Goal: Task Accomplishment & Management: Manage account settings

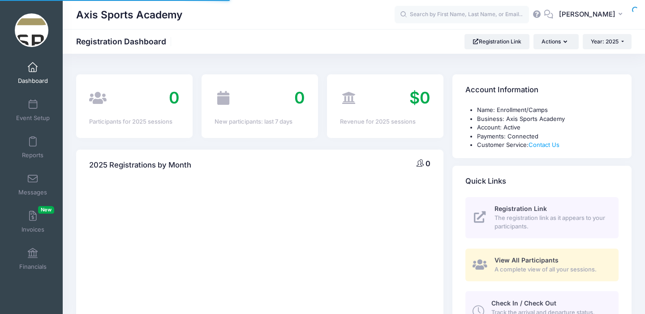
select select
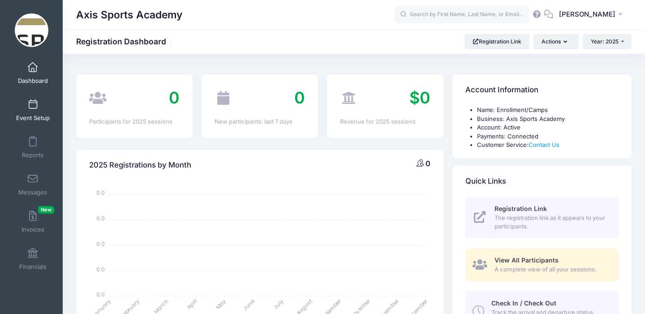
click at [30, 110] on link "Event Setup" at bounding box center [33, 109] width 43 height 31
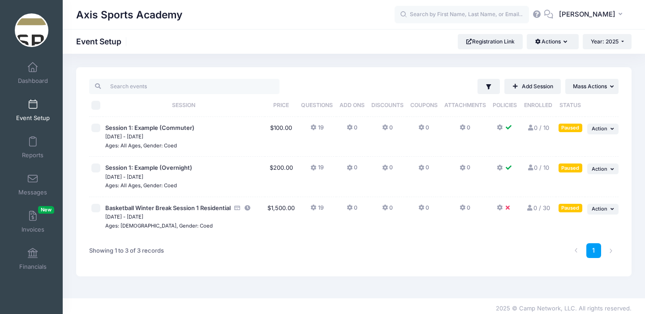
click at [500, 208] on icon at bounding box center [500, 208] width 7 height 0
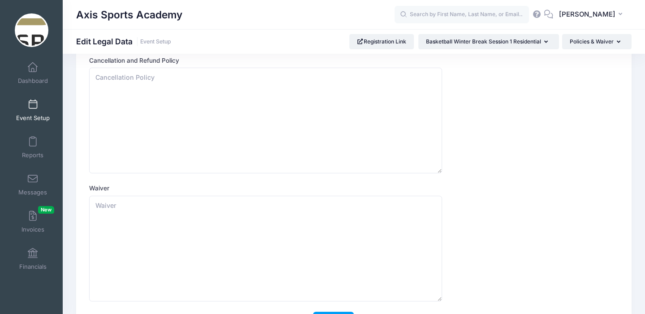
scroll to position [52, 0]
click at [110, 112] on textarea "Cancellation and Refund Policy" at bounding box center [265, 118] width 353 height 106
paste textarea "Axis Sports Academy Camp Refund Policy At Axis Sports Academy, we understand th…"
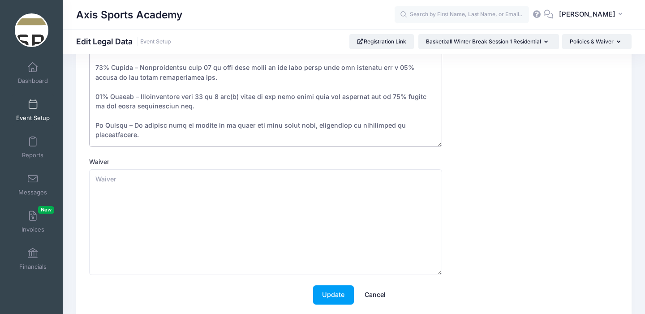
scroll to position [51, 0]
click at [101, 97] on textarea "Cancellation and Refund Policy" at bounding box center [265, 94] width 353 height 106
click at [387, 98] on textarea "Cancellation and Refund Policy" at bounding box center [265, 94] width 353 height 106
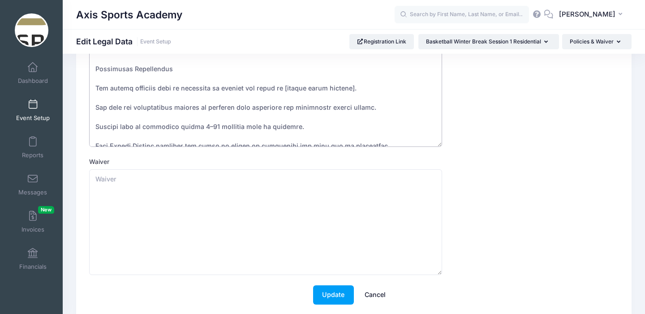
scroll to position [138, 0]
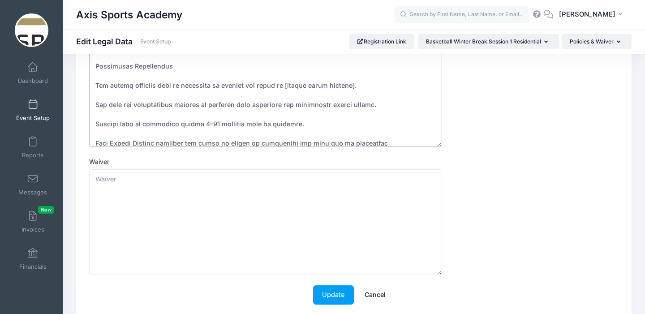
drag, startPoint x: 347, startPoint y: 86, endPoint x: 283, endPoint y: 86, distance: 64.0
click at [281, 86] on textarea "Cancellation and Refund Policy" at bounding box center [265, 94] width 353 height 106
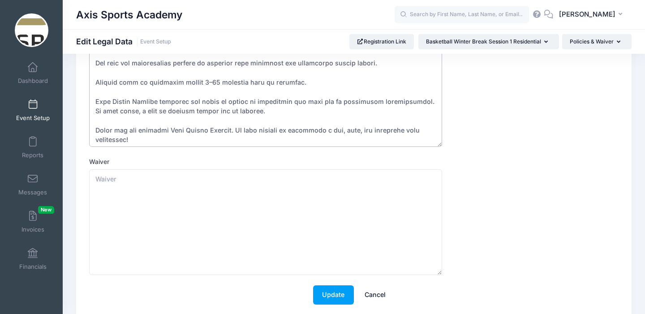
scroll to position [182, 0]
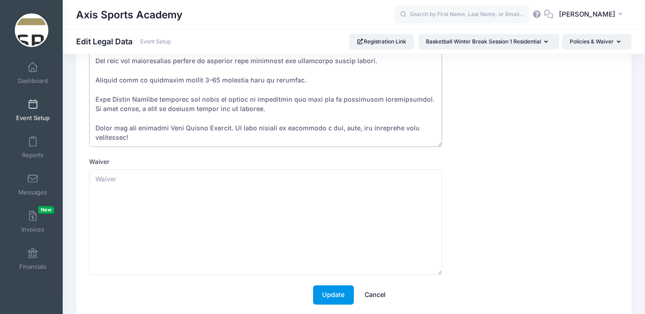
type textarea "Axis Sports Academy Camp Refund Policy At Axis Sports Academy, we understand th…"
click at [326, 293] on button "Update" at bounding box center [333, 294] width 41 height 19
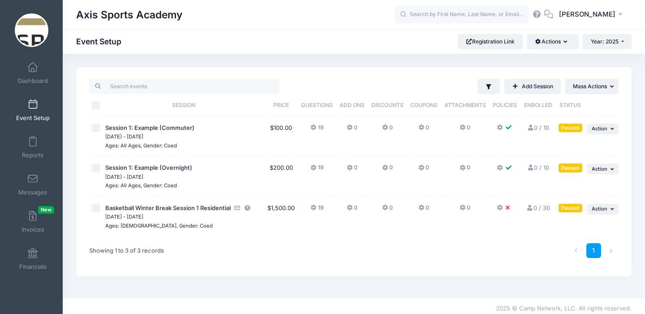
click at [502, 210] on button at bounding box center [505, 210] width 16 height 13
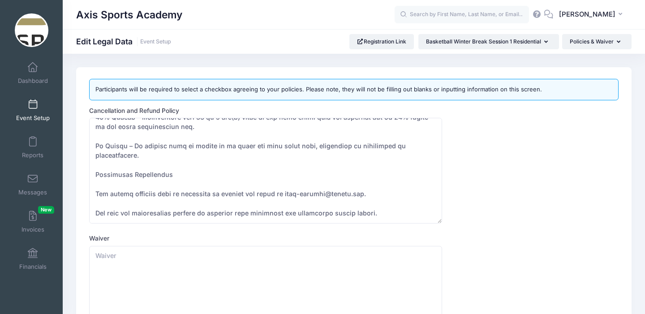
scroll to position [182, 0]
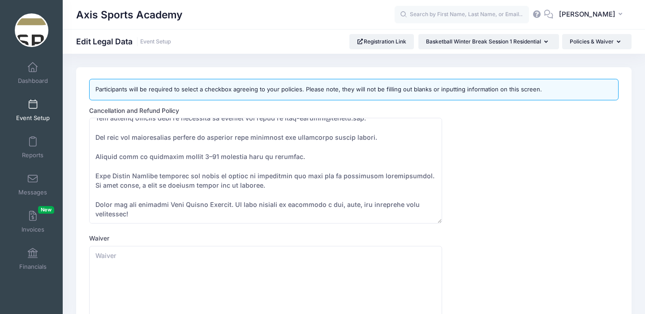
click at [33, 116] on span "Event Setup" at bounding box center [33, 118] width 34 height 8
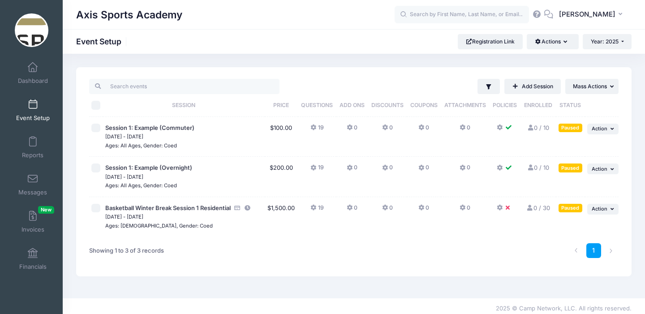
click at [503, 130] on button at bounding box center [505, 130] width 16 height 13
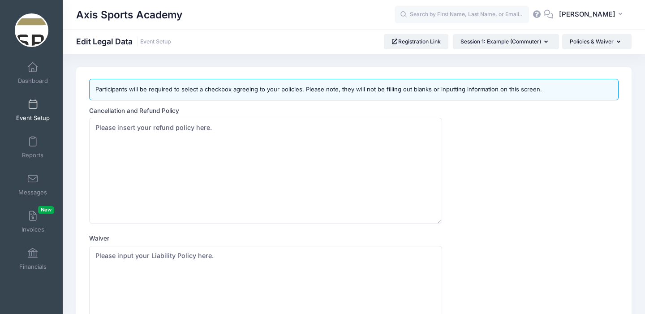
click at [33, 108] on span at bounding box center [33, 105] width 0 height 10
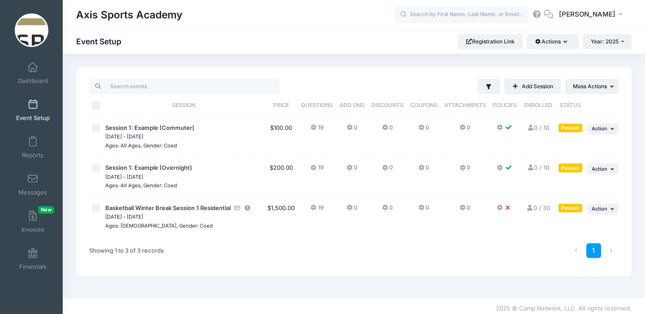
click at [464, 208] on icon at bounding box center [462, 208] width 7 height 0
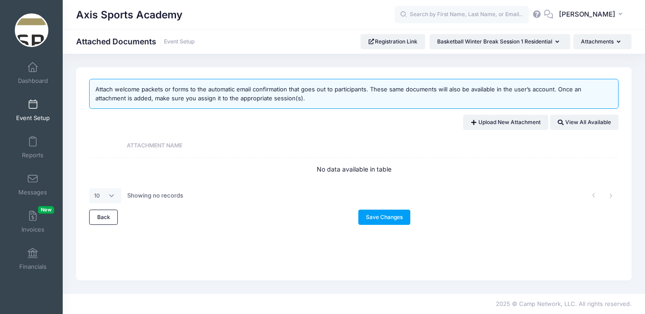
click at [33, 108] on span at bounding box center [33, 105] width 0 height 10
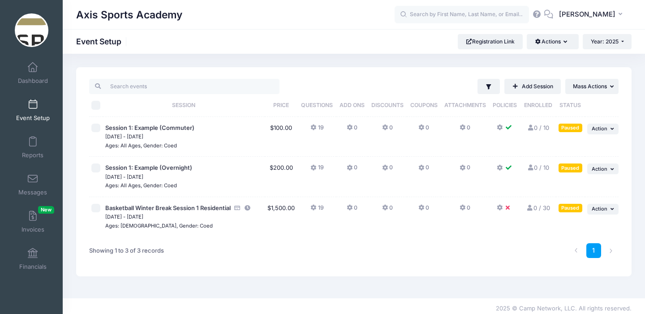
click at [503, 208] on button at bounding box center [505, 210] width 16 height 13
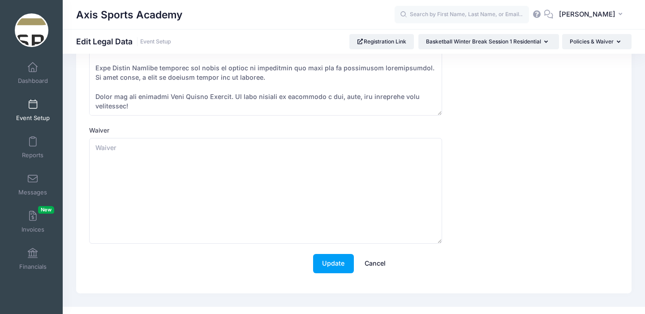
scroll to position [99, 0]
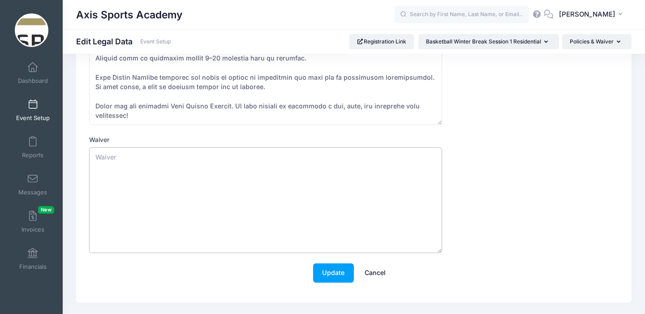
click at [120, 168] on textarea "Waiver" at bounding box center [265, 200] width 353 height 106
paste textarea "AXIS SPORTS ACADEMY Camp & Event Waiver and Release of Liability Participant Na…"
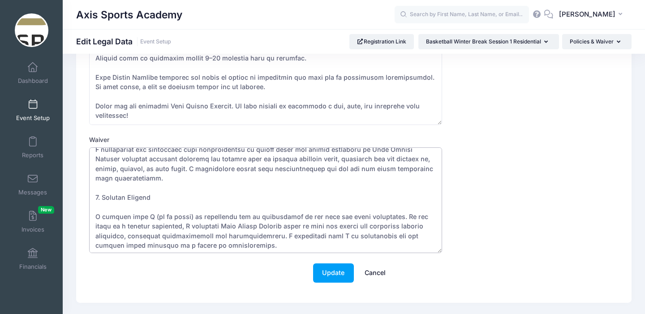
scroll to position [0, 0]
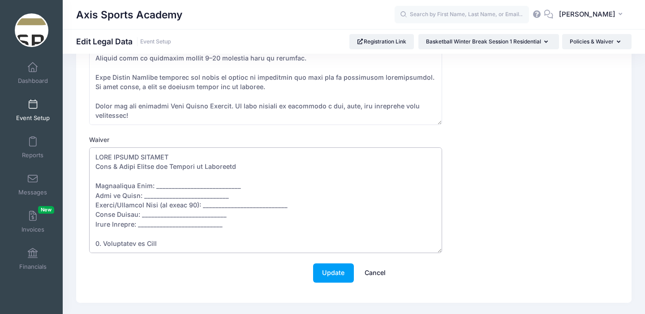
drag, startPoint x: 232, startPoint y: 225, endPoint x: 87, endPoint y: 178, distance: 152.5
click at [87, 178] on div "Cancellation and Refund Policy Waiver Update Cancel" at bounding box center [354, 150] width 538 height 284
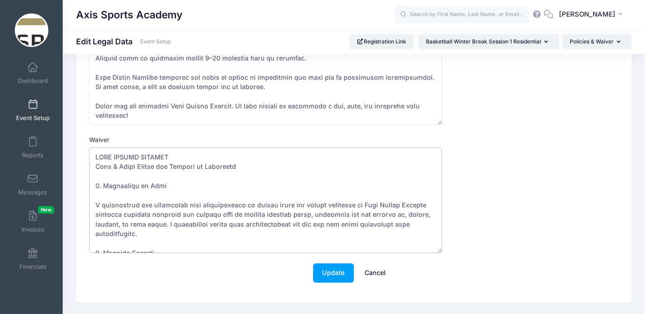
click at [98, 194] on textarea "Waiver" at bounding box center [265, 200] width 353 height 106
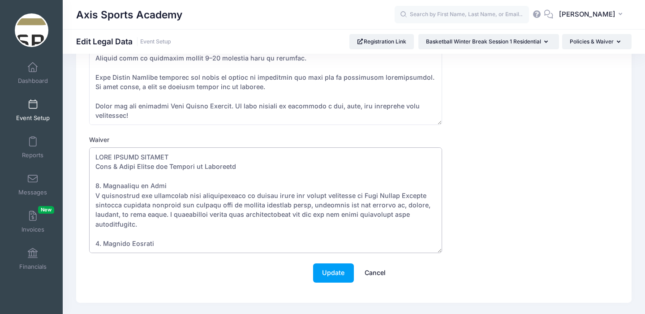
click at [97, 241] on textarea "Waiver" at bounding box center [265, 200] width 353 height 106
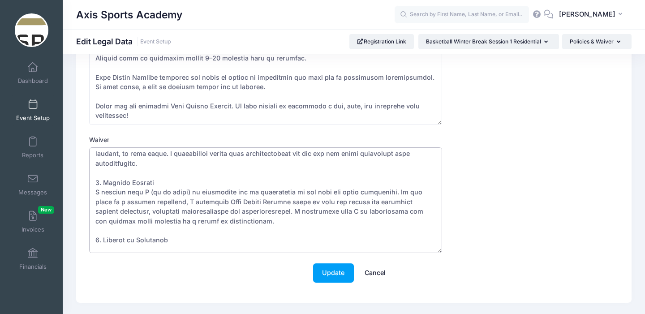
scroll to position [75, 0]
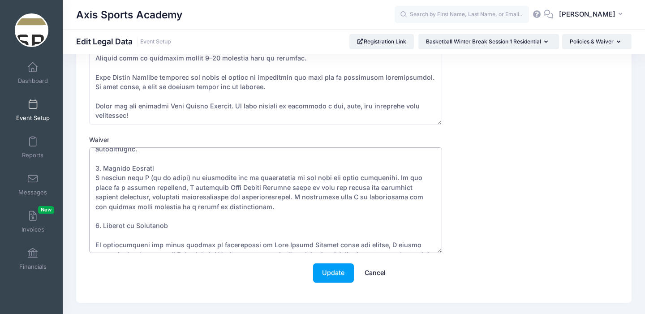
click at [95, 224] on textarea "Waiver" at bounding box center [265, 200] width 353 height 106
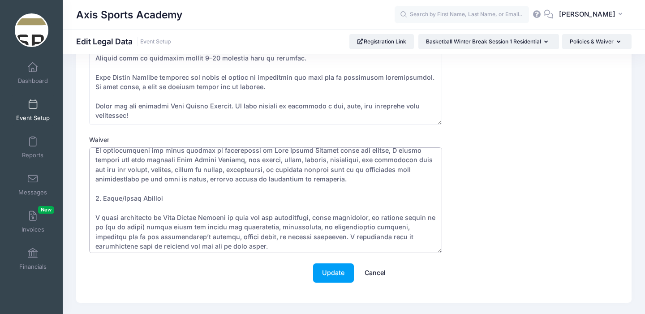
scroll to position [161, 0]
click at [98, 197] on textarea "Waiver" at bounding box center [265, 200] width 353 height 106
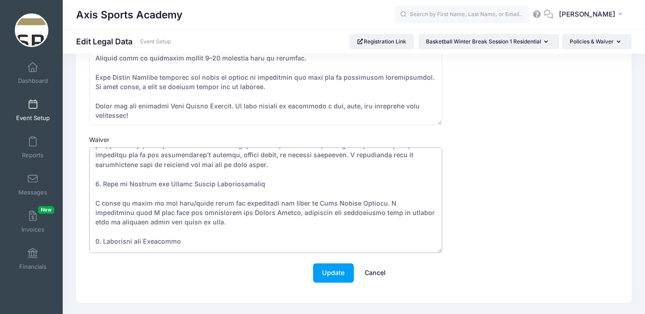
scroll to position [233, 0]
click at [98, 180] on textarea "Waiver" at bounding box center [265, 200] width 353 height 106
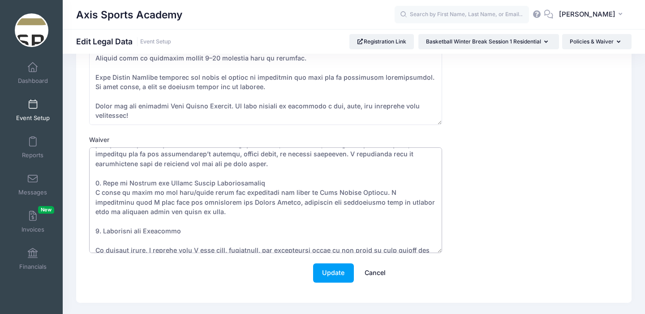
click at [97, 232] on textarea "Waiver" at bounding box center [265, 200] width 353 height 106
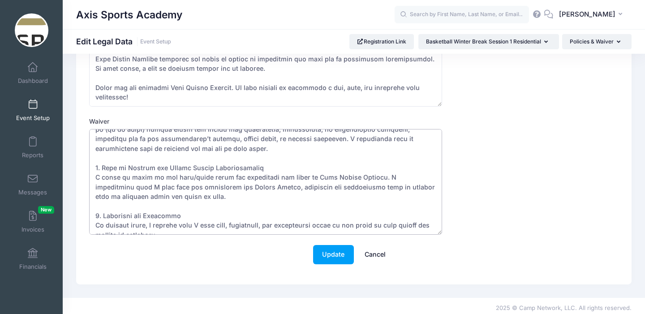
scroll to position [121, 0]
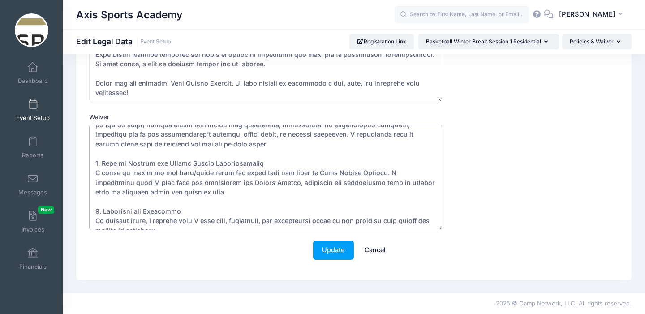
drag, startPoint x: 153, startPoint y: 223, endPoint x: 138, endPoint y: 219, distance: 14.9
click at [138, 219] on textarea "Waiver" at bounding box center [265, 178] width 353 height 106
click at [138, 212] on textarea "Waiver" at bounding box center [265, 178] width 353 height 106
drag, startPoint x: 147, startPoint y: 212, endPoint x: 107, endPoint y: 213, distance: 40.8
click at [106, 213] on textarea "Waiver" at bounding box center [265, 178] width 353 height 106
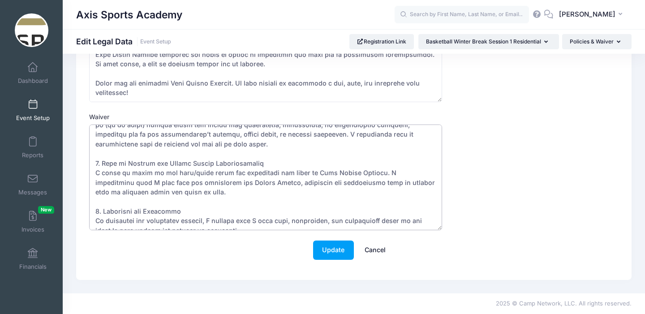
click at [99, 213] on textarea "Waiver" at bounding box center [265, 178] width 353 height 106
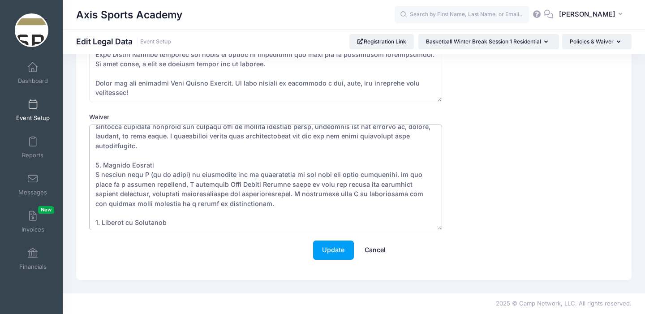
scroll to position [0, 0]
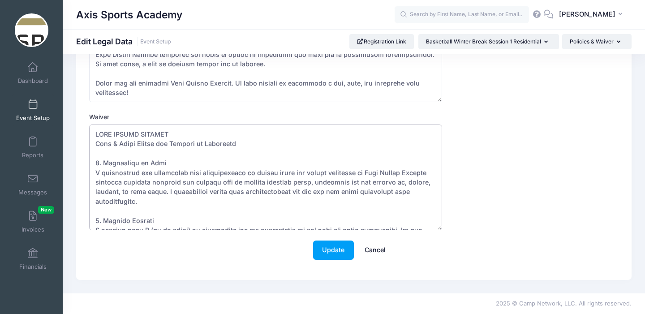
drag, startPoint x: 233, startPoint y: 223, endPoint x: 90, endPoint y: 130, distance: 170.8
click at [90, 130] on textarea "Waiver" at bounding box center [265, 178] width 353 height 106
type textarea "AXIS SPORTS ACADEMY Camp & Event Waiver and Release of Liability 1. Assumption …"
click at [339, 248] on button "Update" at bounding box center [333, 249] width 41 height 19
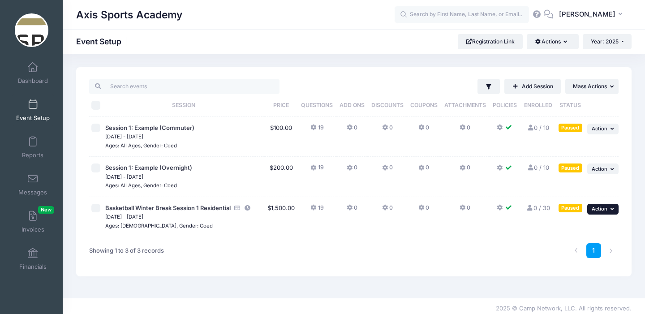
click at [612, 207] on icon "button" at bounding box center [612, 208] width 5 height 5
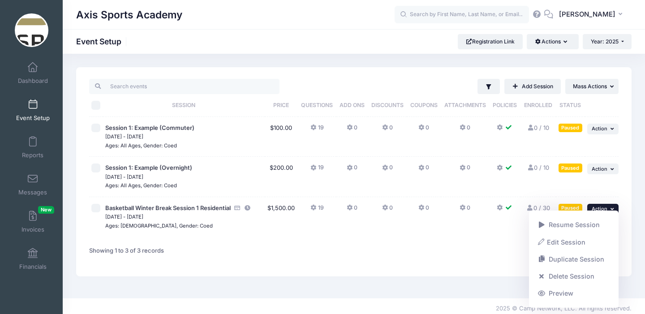
scroll to position [5, 0]
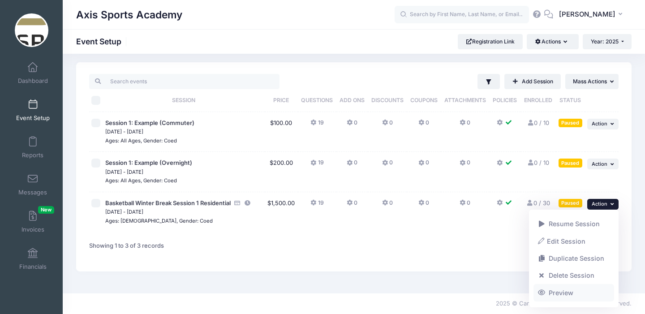
click at [562, 294] on link "Preview" at bounding box center [573, 292] width 81 height 17
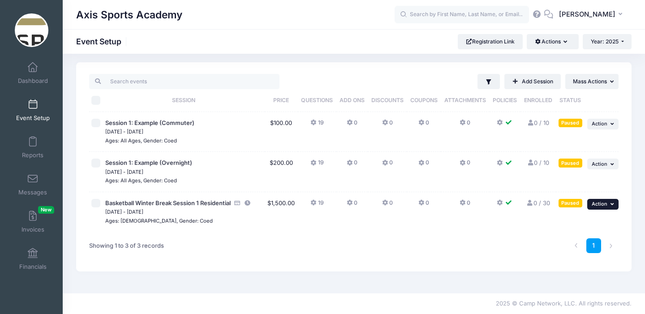
click at [612, 205] on icon "button" at bounding box center [612, 204] width 5 height 5
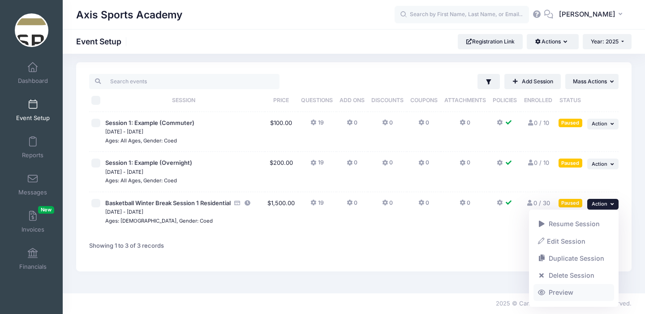
click at [554, 295] on link "Preview" at bounding box center [573, 292] width 81 height 17
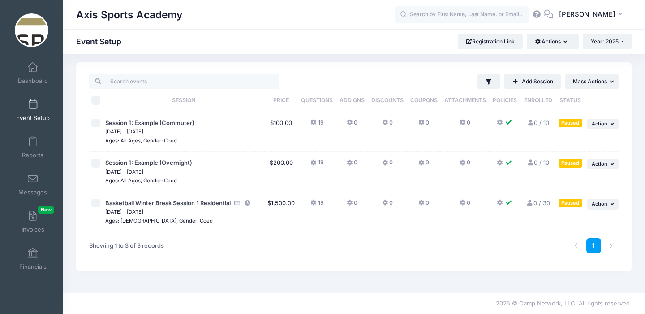
click at [506, 203] on icon at bounding box center [509, 203] width 7 height 0
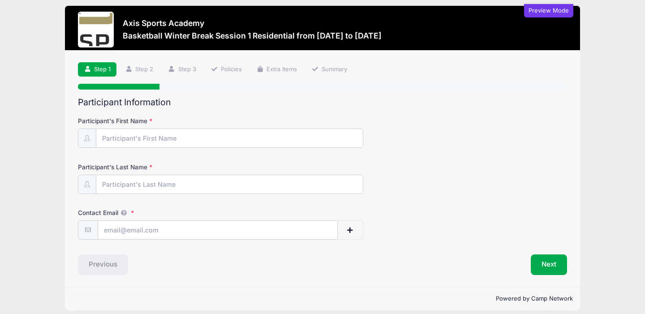
scroll to position [14, 0]
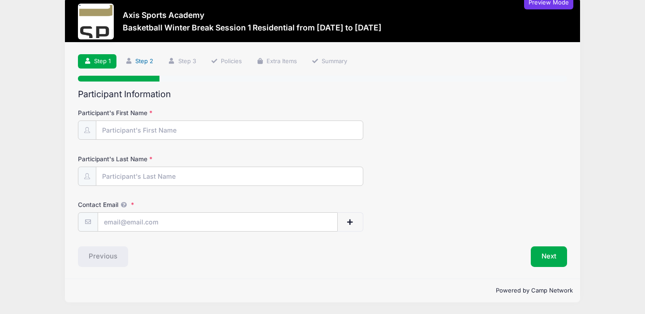
click at [144, 59] on link "Step 2" at bounding box center [140, 61] width 40 height 15
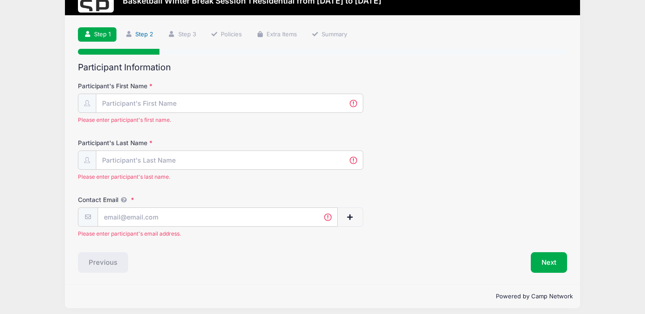
scroll to position [47, 0]
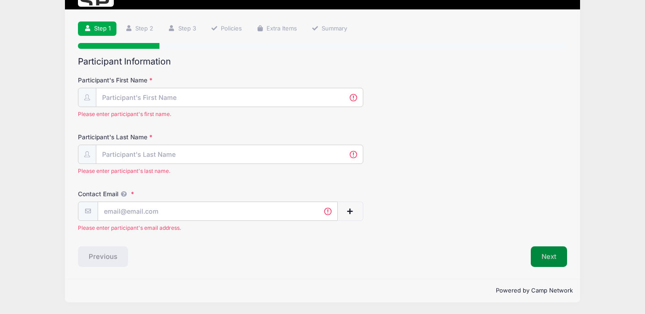
click at [545, 256] on button "Next" at bounding box center [549, 256] width 36 height 21
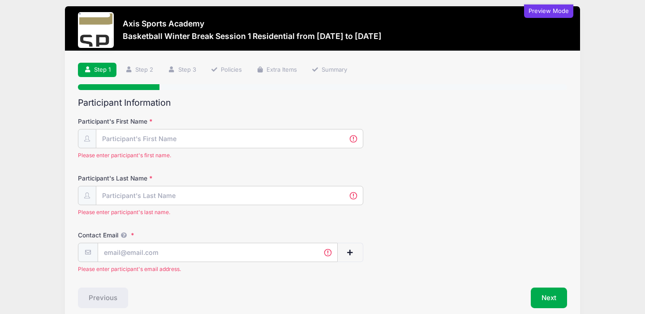
scroll to position [0, 0]
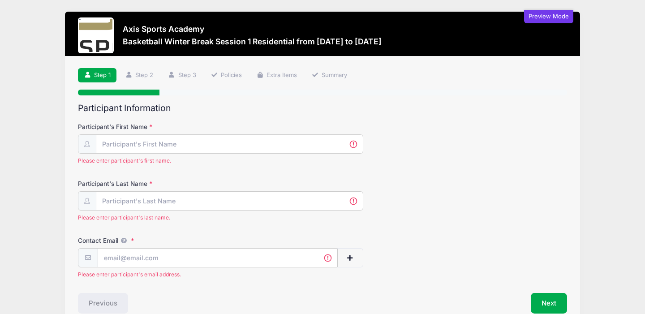
click at [549, 20] on div "Preview Mode" at bounding box center [548, 16] width 49 height 13
click at [142, 74] on link "Step 2" at bounding box center [140, 75] width 40 height 15
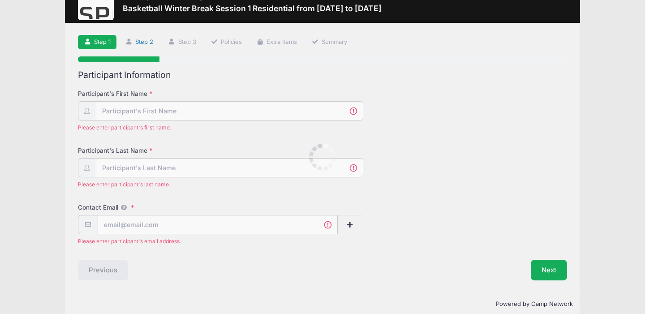
scroll to position [47, 0]
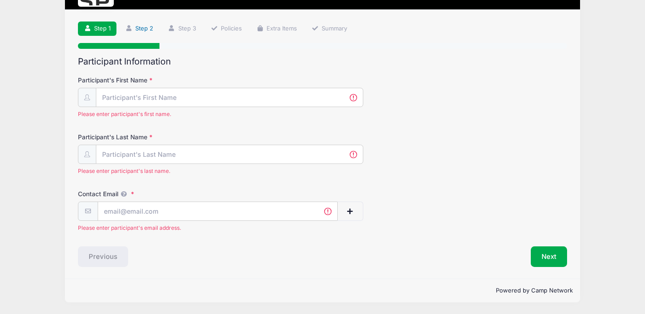
click at [129, 29] on icon at bounding box center [128, 29] width 7 height 6
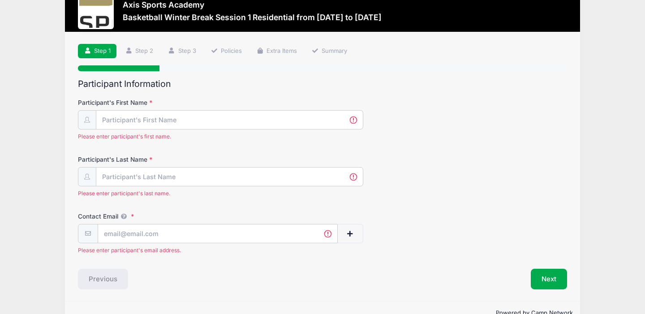
scroll to position [25, 0]
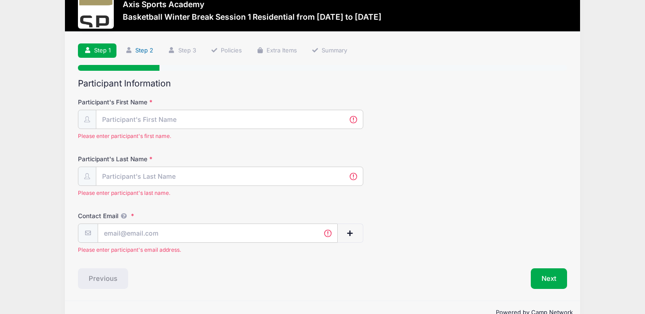
click at [150, 50] on link "Step 2" at bounding box center [140, 50] width 40 height 15
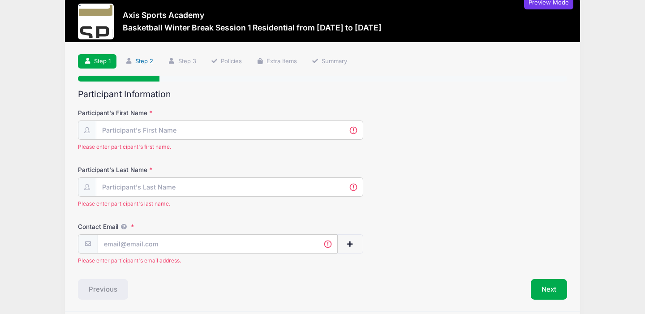
scroll to position [47, 0]
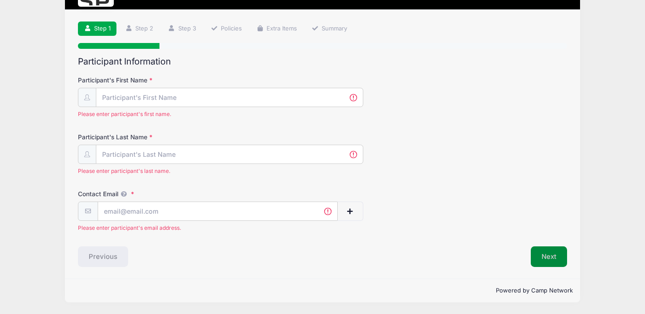
click at [545, 252] on button "Next" at bounding box center [549, 256] width 36 height 21
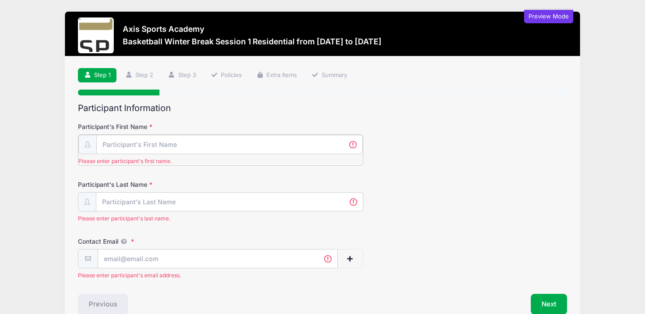
click at [149, 146] on input "Participant's First Name" at bounding box center [229, 144] width 266 height 19
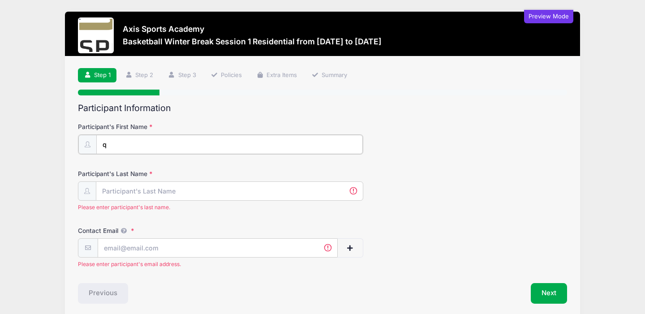
type input "q"
click at [135, 189] on input "Participant's Last Name" at bounding box center [229, 190] width 266 height 19
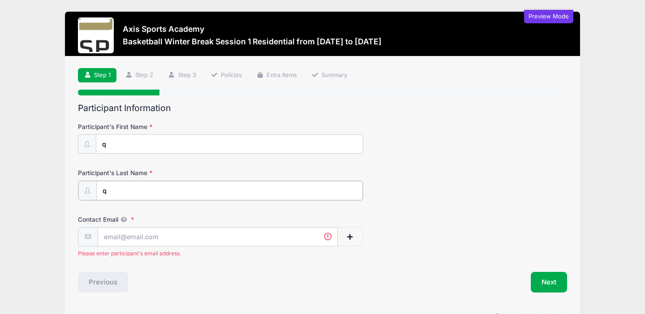
type input "q"
click at [121, 236] on input "Contact Email" at bounding box center [218, 236] width 240 height 19
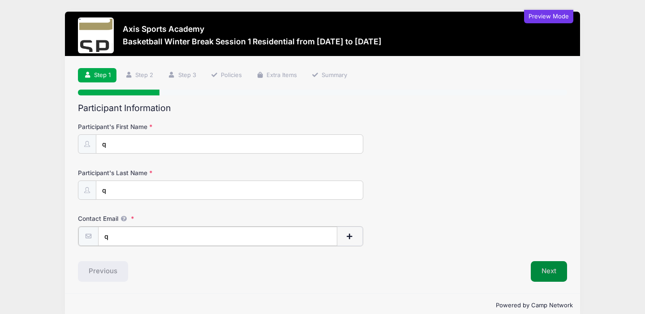
type input "q"
click at [548, 273] on button "Next" at bounding box center [549, 270] width 36 height 21
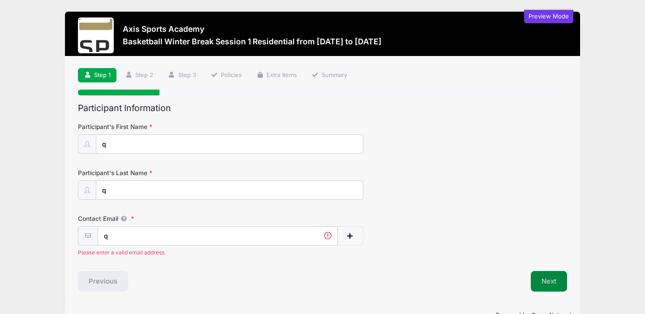
scroll to position [25, 0]
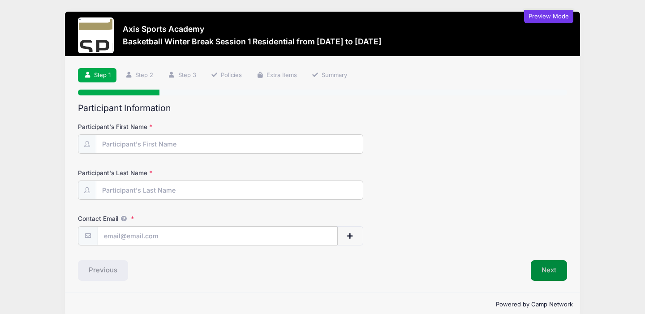
click at [545, 270] on button "Next" at bounding box center [549, 270] width 36 height 21
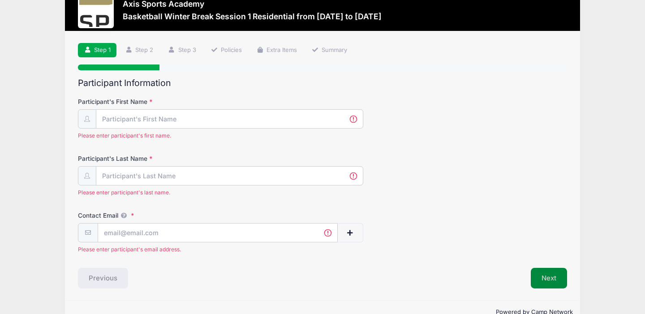
scroll to position [47, 0]
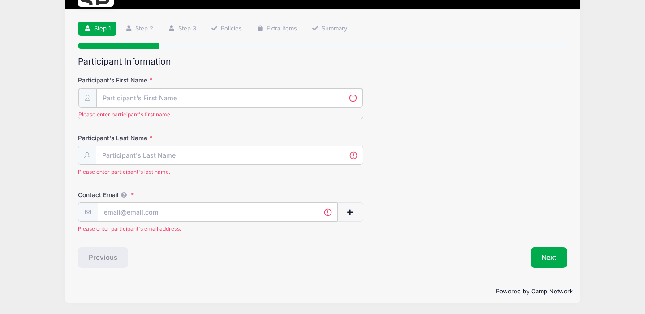
click at [219, 102] on input "Participant's First Name" at bounding box center [229, 97] width 266 height 19
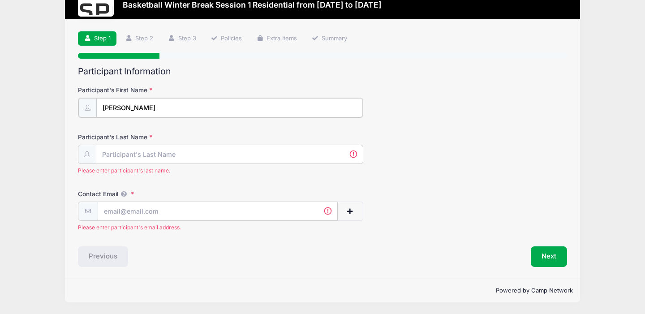
type input "Seth"
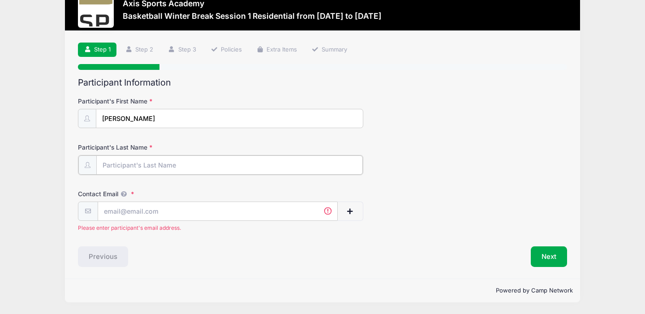
scroll to position [26, 0]
type input "Brown"
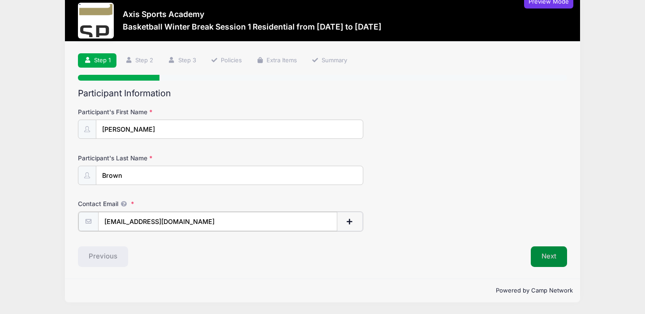
type input "sbrown@axissa.com"
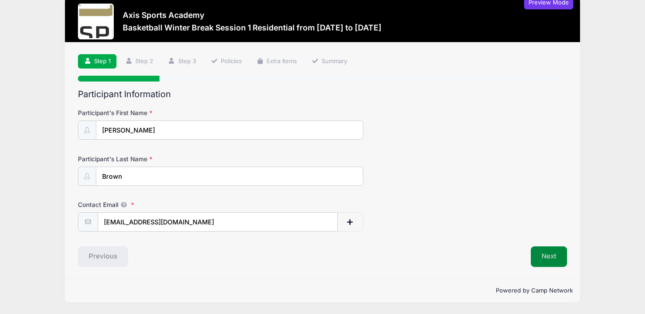
click at [546, 258] on button "Next" at bounding box center [549, 256] width 36 height 21
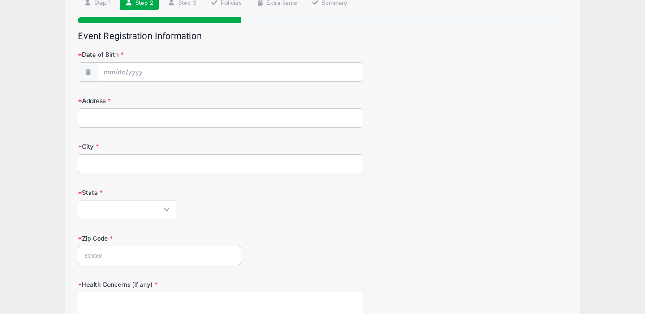
scroll to position [74, 0]
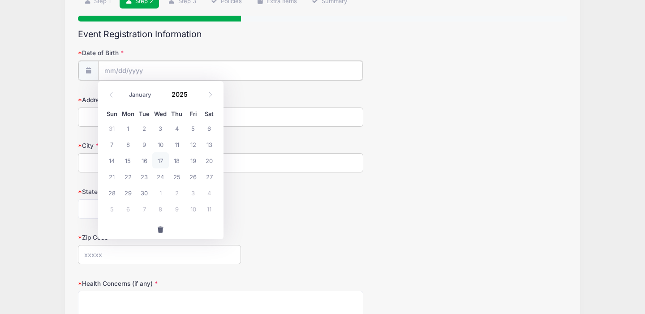
click at [127, 73] on input "Date of Birth" at bounding box center [230, 70] width 265 height 19
click at [144, 129] on span "2" at bounding box center [144, 128] width 16 height 16
type input "09/02/2025"
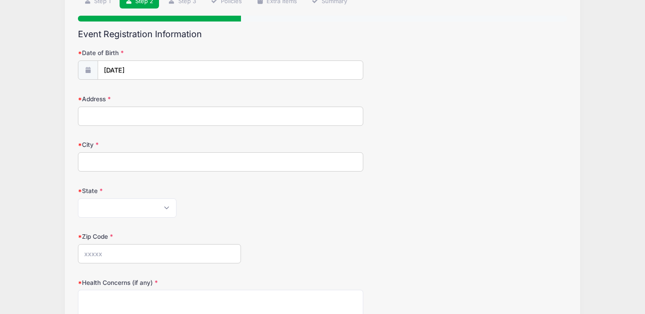
click at [111, 117] on input "Address" at bounding box center [220, 116] width 285 height 19
type input "P.O. Box 133"
type input "Frankfort"
select select "ME"
type input "04438"
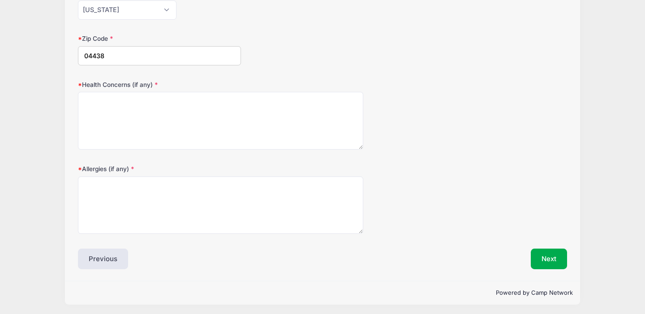
scroll to position [274, 0]
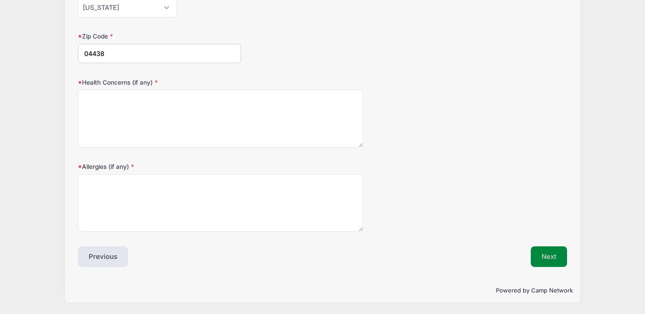
click at [550, 255] on button "Next" at bounding box center [549, 256] width 36 height 21
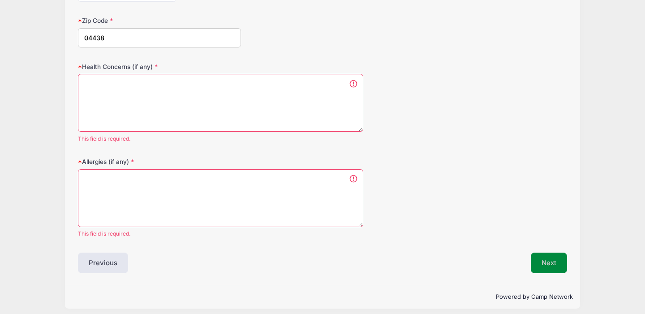
scroll to position [296, 0]
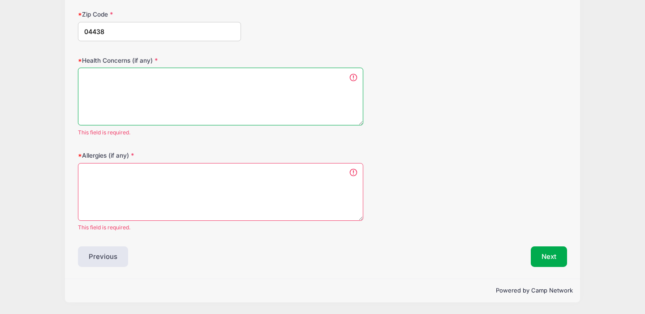
click at [137, 86] on textarea "Health Concerns (if any)" at bounding box center [220, 97] width 285 height 58
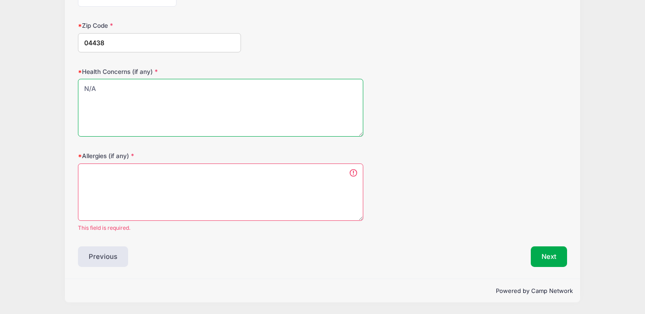
type textarea "N/A"
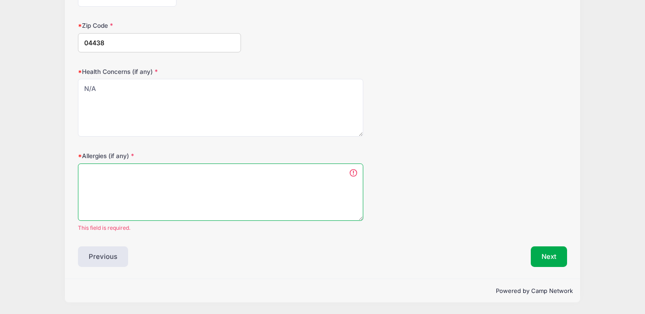
click at [96, 176] on textarea "Allergies (if any)" at bounding box center [220, 192] width 285 height 58
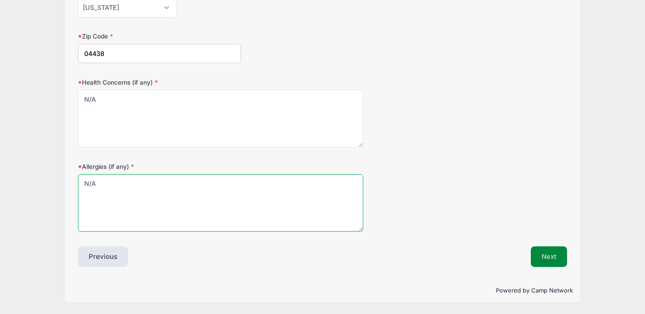
type textarea "N/A"
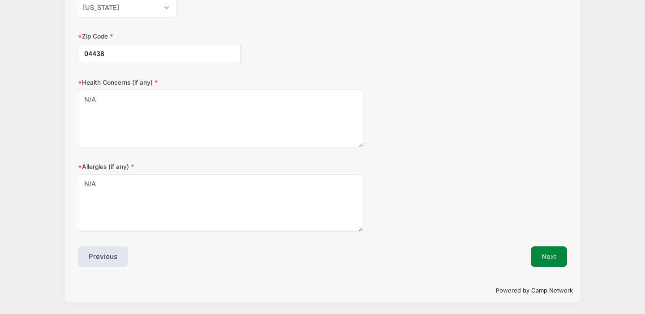
click at [550, 251] on button "Next" at bounding box center [549, 256] width 36 height 21
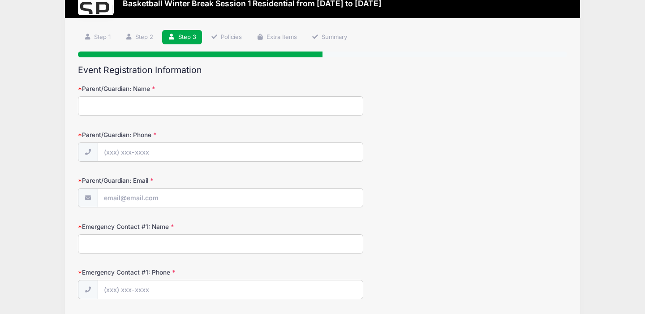
scroll to position [0, 0]
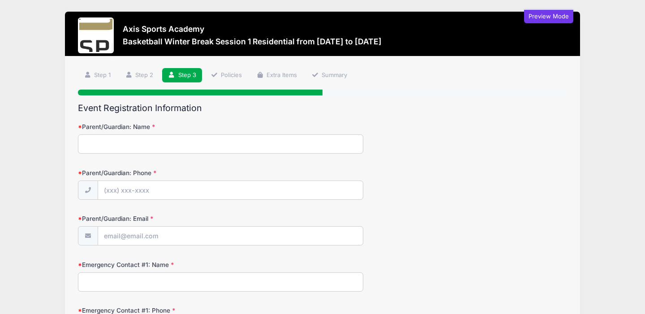
click at [138, 143] on input "Parent/Guardian: Name" at bounding box center [220, 143] width 285 height 19
type input "s"
type input "mariko Brown"
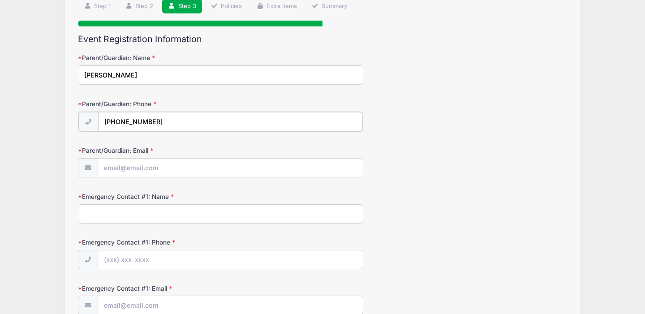
scroll to position [71, 0]
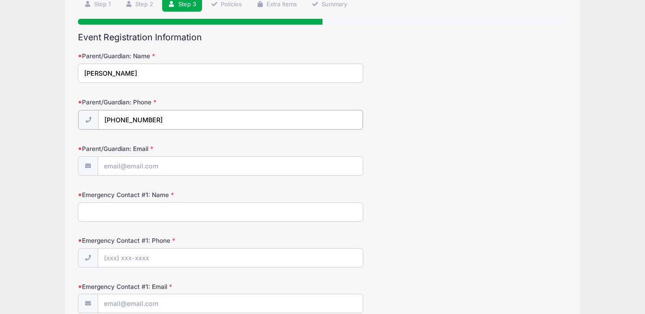
type input "(207) 512-0689"
click at [127, 167] on input "Parent/Guardian: Email" at bounding box center [230, 165] width 265 height 19
type input "brownseth19@yahoo.com"
click at [150, 214] on input "Emergency Contact #1: Name" at bounding box center [220, 211] width 285 height 19
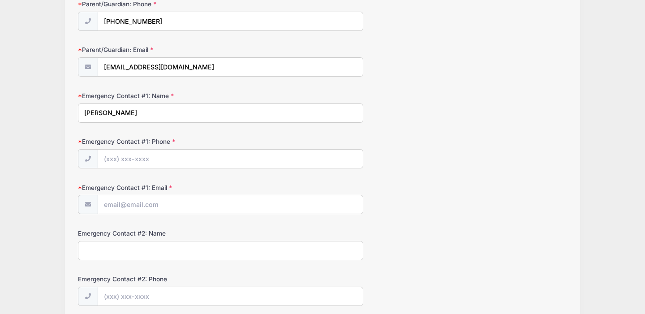
scroll to position [180, 0]
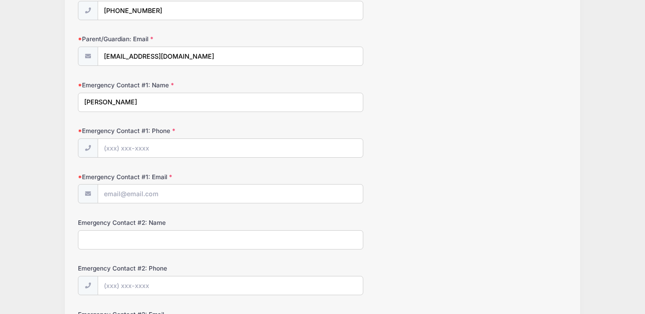
type input "mariko Brown"
click at [159, 146] on input "Emergency Contact #1: Phone" at bounding box center [230, 148] width 265 height 19
type input "(207) 512-0689"
click at [146, 197] on input "Emergency Contact #1: Email" at bounding box center [230, 194] width 265 height 19
type input "marikobrown@mac.com"
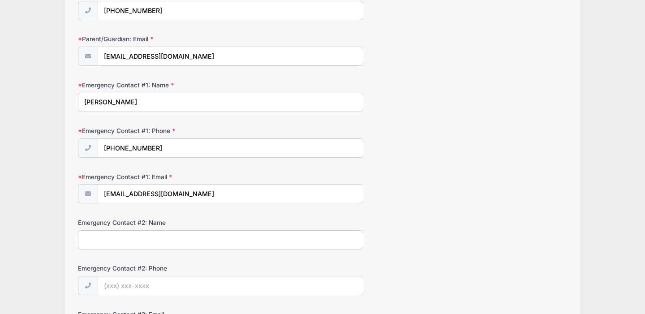
click at [142, 244] on input "Emergency Contact #2: Name" at bounding box center [220, 239] width 285 height 19
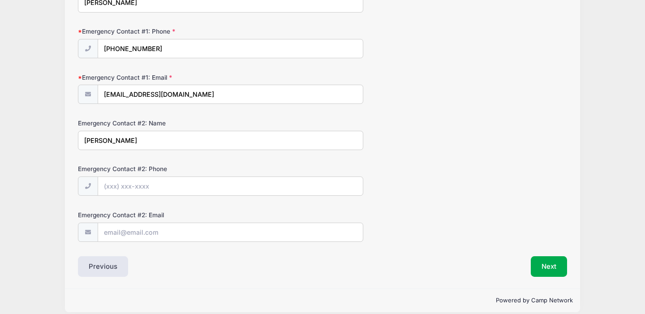
scroll to position [289, 0]
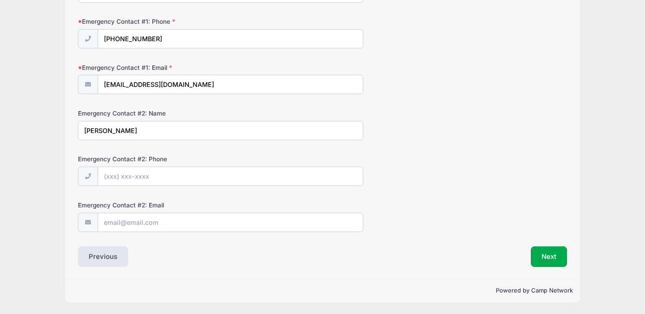
type input "[PERSON_NAME]"
click at [126, 179] on input "Emergency Contact #2: Phone" at bounding box center [230, 176] width 265 height 19
type input "(444) 999-4499"
click at [119, 226] on input "Emergency Contact #2: Email" at bounding box center [230, 222] width 265 height 19
type input "marikobrown@mac.com"
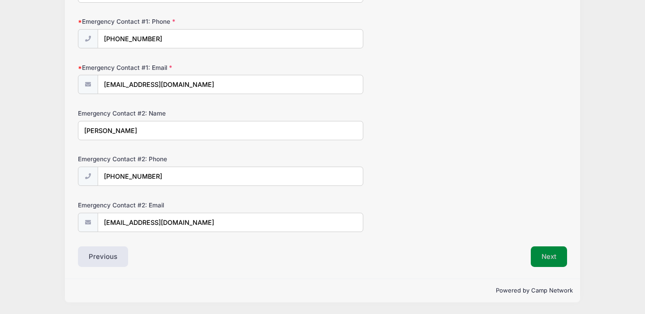
click at [542, 261] on button "Next" at bounding box center [549, 256] width 36 height 21
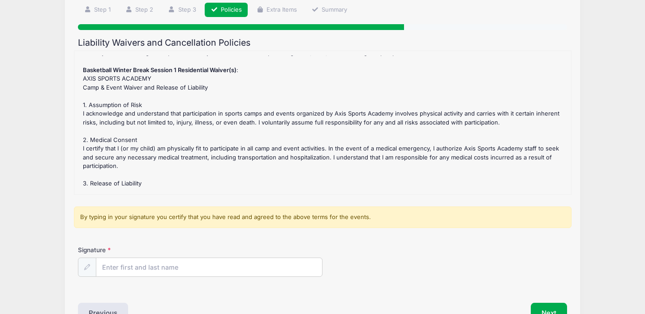
scroll to position [0, 0]
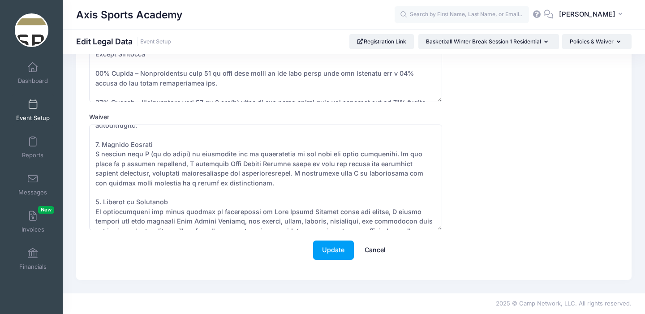
scroll to position [230, 0]
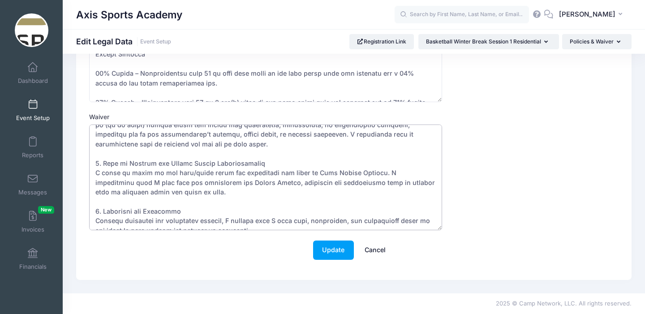
drag, startPoint x: 225, startPoint y: 211, endPoint x: 93, endPoint y: 212, distance: 132.1
click at [93, 212] on textarea "Waiver" at bounding box center [265, 178] width 353 height 106
type textarea "AXIS SPORTS ACADEMY Camp & Event Waiver and Release of Liability 1. Assumption …"
click at [324, 246] on button "Update" at bounding box center [333, 249] width 41 height 19
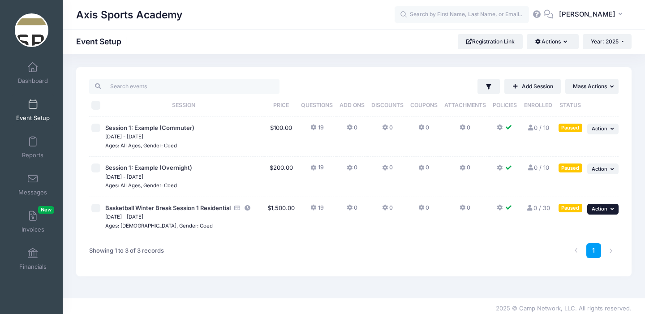
click at [613, 207] on icon "button" at bounding box center [612, 208] width 5 height 5
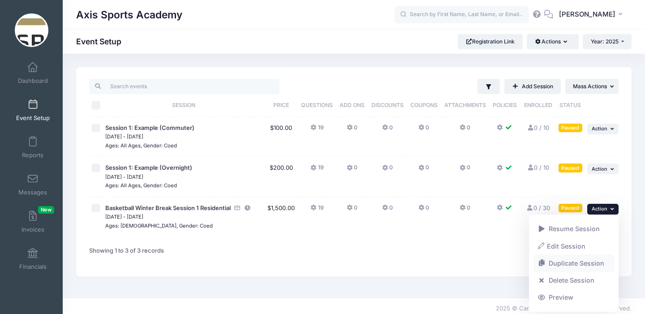
click at [567, 262] on link "Duplicate Session" at bounding box center [573, 263] width 81 height 17
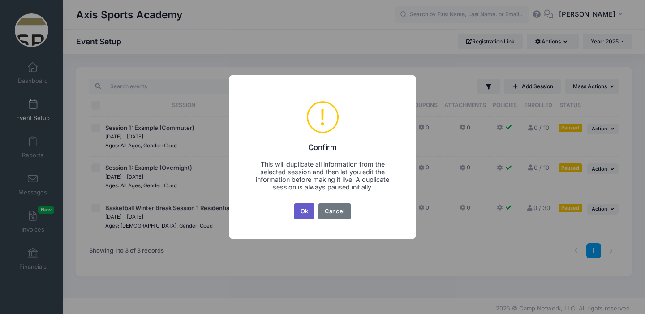
click at [301, 209] on button "Ok" at bounding box center [304, 211] width 21 height 16
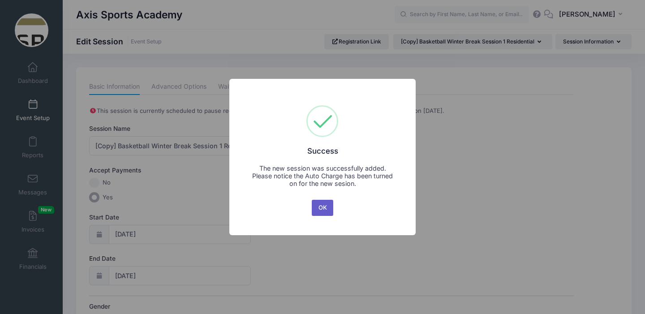
click at [321, 207] on button "OK" at bounding box center [322, 208] width 21 height 16
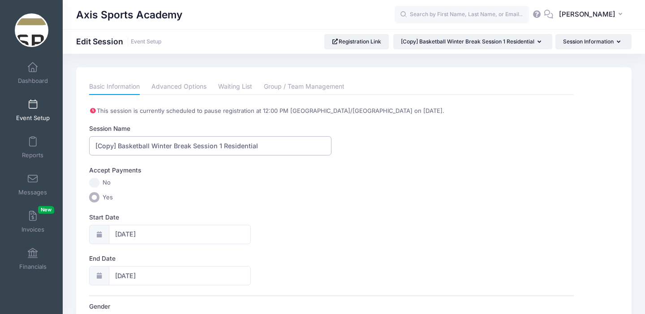
drag, startPoint x: 150, startPoint y: 146, endPoint x: 87, endPoint y: 147, distance: 62.7
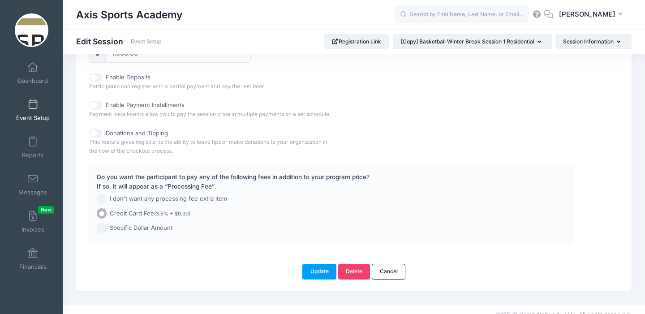
scroll to position [489, 0]
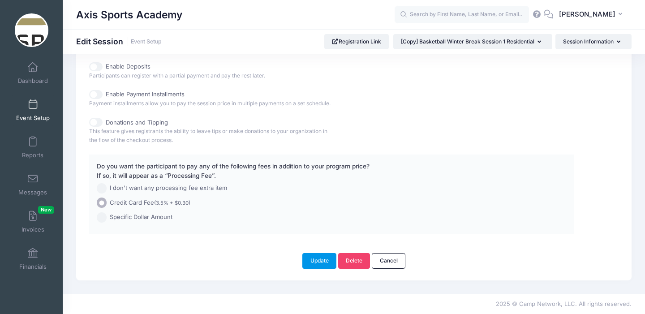
type input "Golf Winter Break Session 1 Residential"
click at [315, 258] on button "Update" at bounding box center [319, 260] width 34 height 15
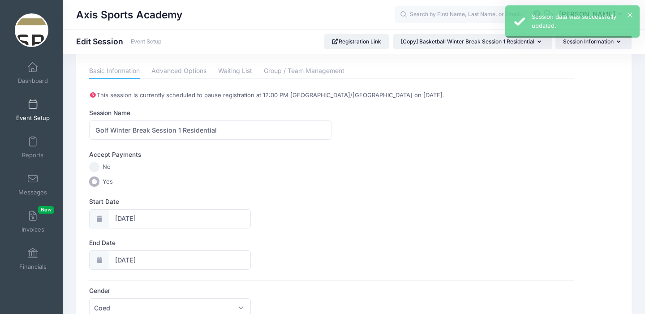
scroll to position [0, 0]
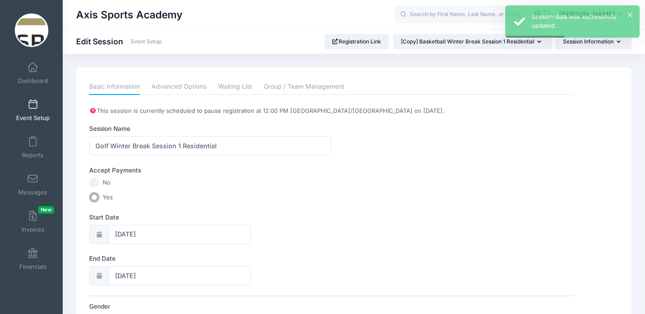
click at [33, 109] on span at bounding box center [33, 105] width 0 height 10
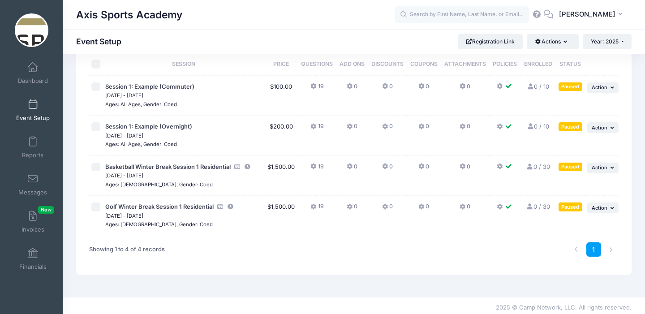
scroll to position [45, 0]
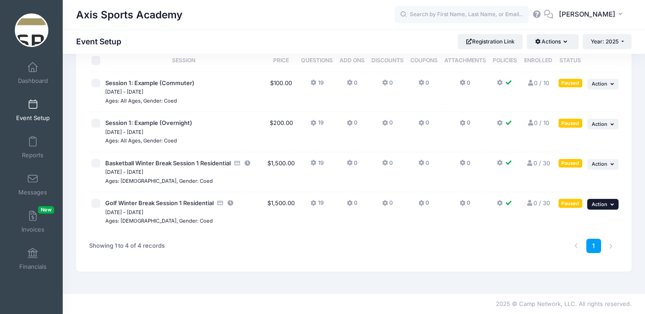
click at [607, 202] on span "Action" at bounding box center [600, 204] width 16 height 6
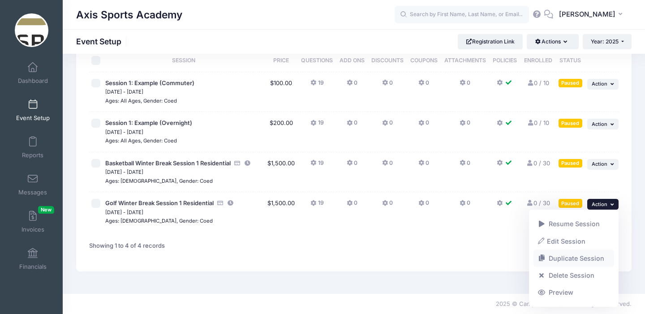
click at [565, 257] on link "Duplicate Session" at bounding box center [573, 258] width 81 height 17
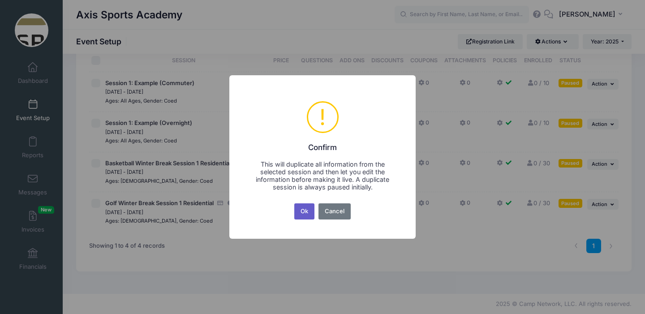
click at [301, 213] on button "Ok" at bounding box center [304, 211] width 21 height 16
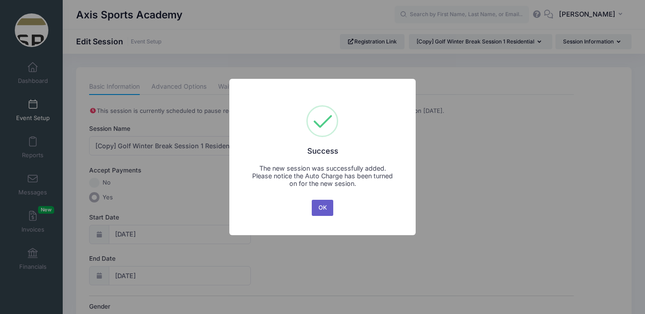
click at [322, 208] on button "OK" at bounding box center [322, 208] width 21 height 16
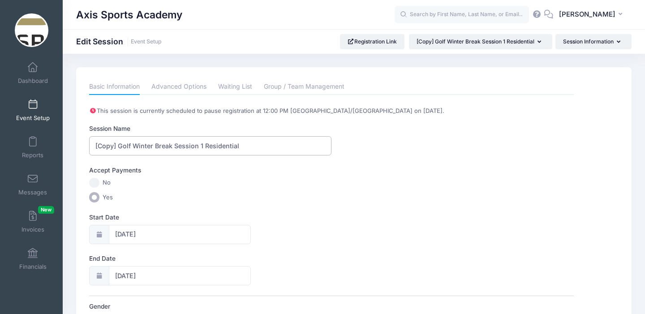
drag, startPoint x: 131, startPoint y: 147, endPoint x: 90, endPoint y: 146, distance: 41.7
click at [90, 146] on input "[Copy] Golf Winter Break Session 1 Residential" at bounding box center [210, 145] width 242 height 19
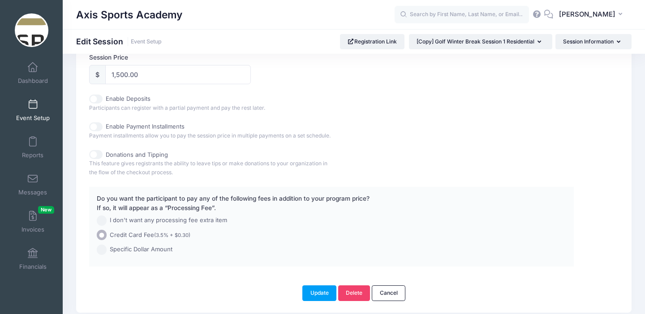
scroll to position [489, 0]
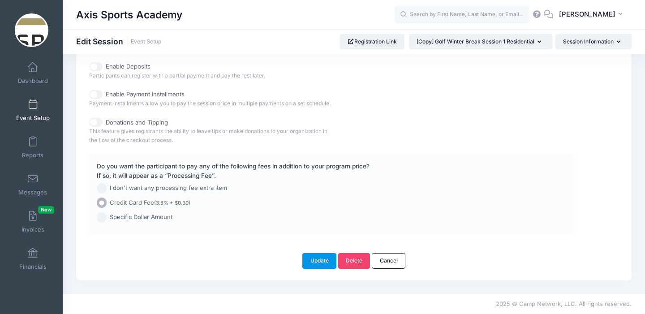
type input "Soccer Winter Break Session 1 Residential"
click at [315, 261] on button "Update" at bounding box center [319, 260] width 34 height 15
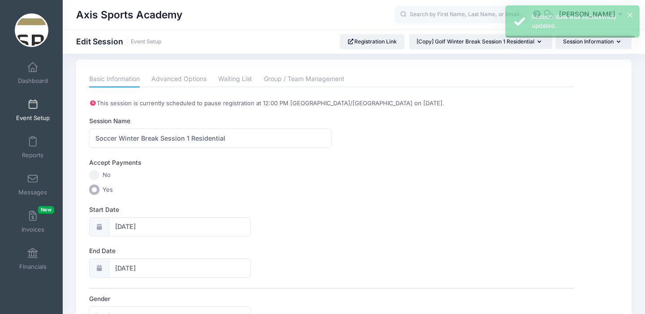
scroll to position [0, 0]
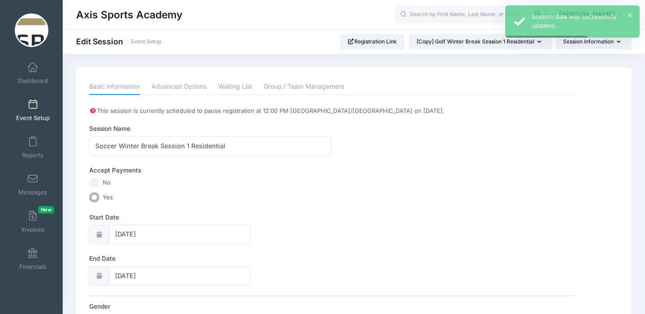
click at [31, 109] on link "Event Setup" at bounding box center [33, 109] width 43 height 31
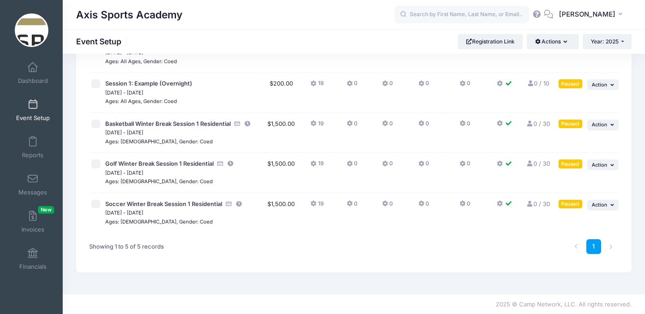
scroll to position [85, 0]
click at [607, 204] on button "... Action" at bounding box center [602, 204] width 31 height 11
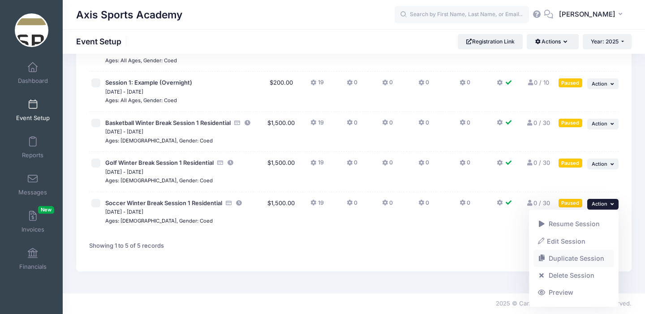
click at [571, 259] on link "Duplicate Session" at bounding box center [573, 258] width 81 height 17
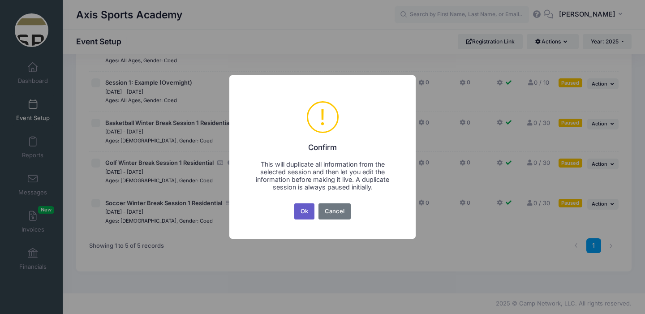
click at [301, 208] on button "Ok" at bounding box center [304, 211] width 21 height 16
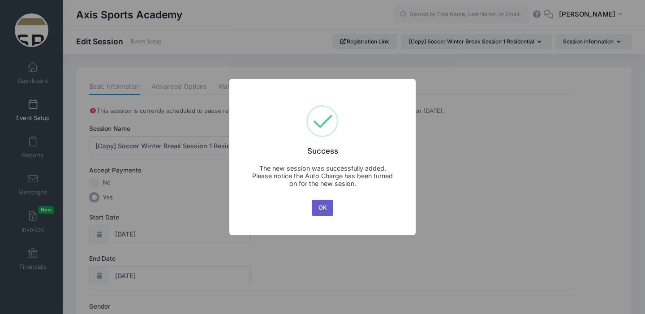
click at [326, 207] on button "OK" at bounding box center [322, 208] width 21 height 16
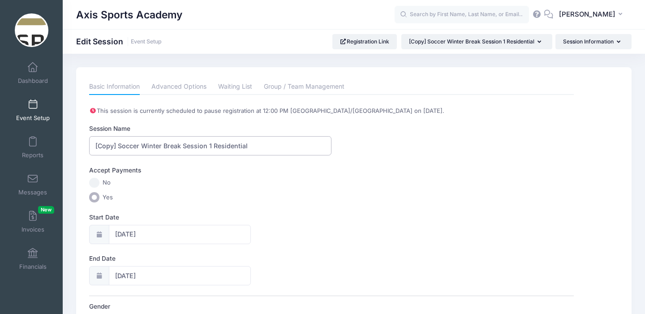
drag, startPoint x: 140, startPoint y: 146, endPoint x: 89, endPoint y: 142, distance: 50.8
click at [89, 142] on input "[Copy] Soccer Winter Break Session 1 Residential" at bounding box center [210, 145] width 242 height 19
type input "Volleyball Winter Break Session 1 Residential"
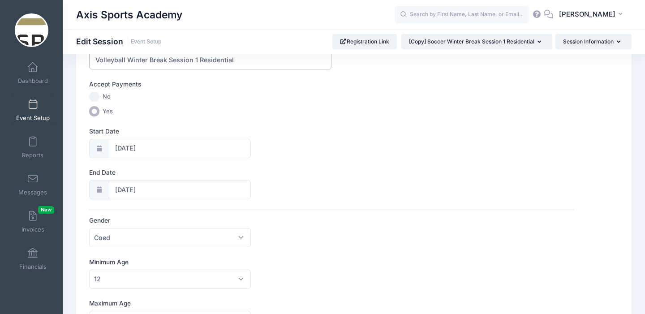
scroll to position [89, 0]
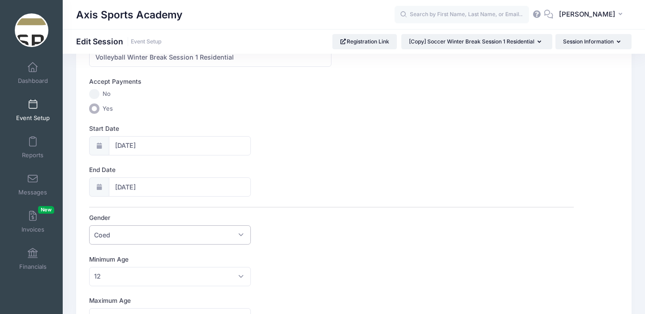
click at [244, 235] on span "Coed" at bounding box center [169, 234] width 161 height 19
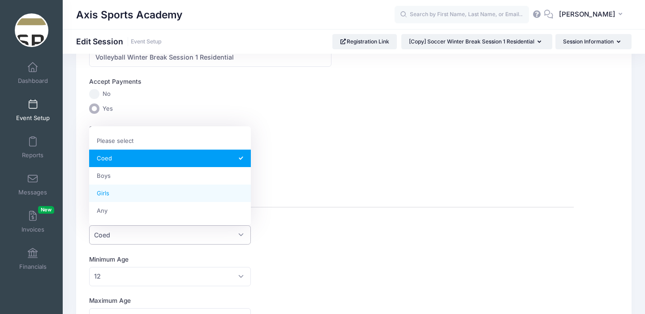
select select "Girls"
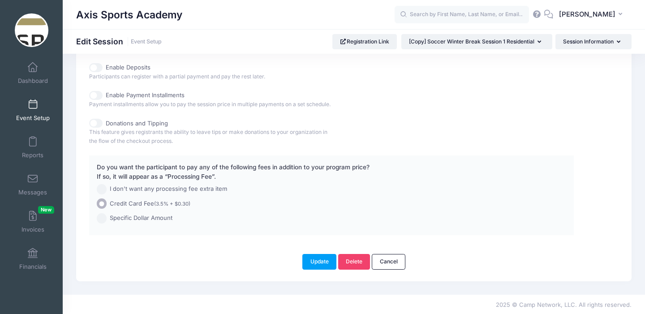
scroll to position [489, 0]
click at [314, 260] on button "Update" at bounding box center [319, 260] width 34 height 15
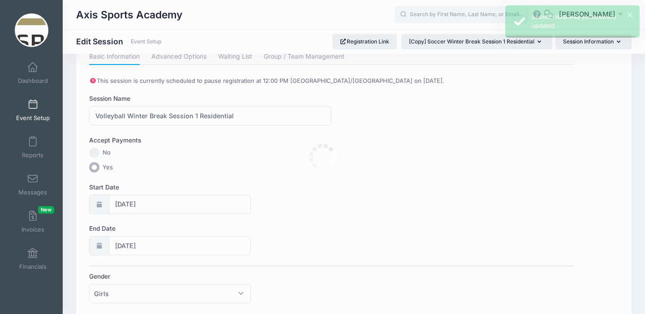
scroll to position [0, 0]
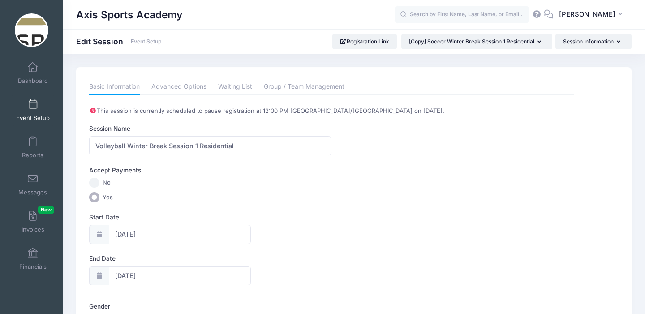
click at [33, 106] on span at bounding box center [33, 105] width 0 height 10
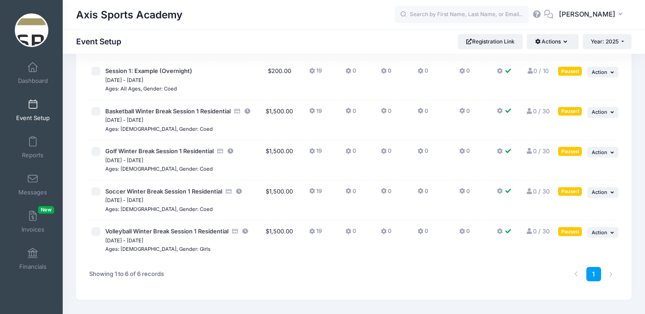
scroll to position [99, 0]
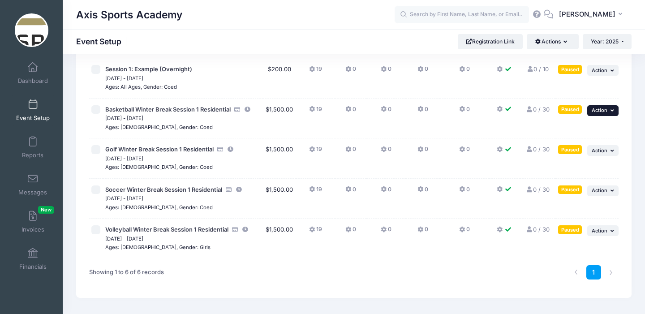
click at [610, 110] on icon "button" at bounding box center [612, 110] width 5 height 5
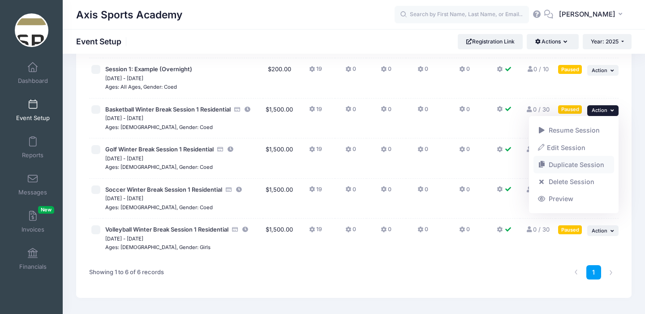
click at [570, 162] on link "Duplicate Session" at bounding box center [573, 164] width 81 height 17
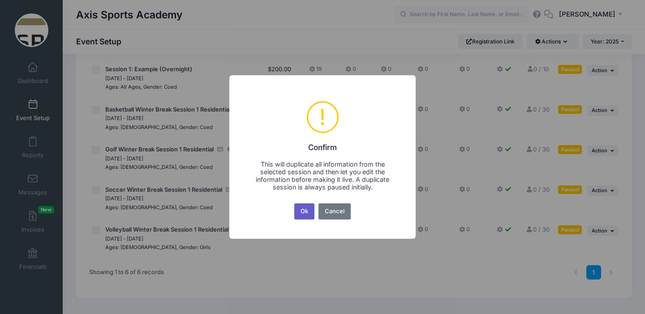
click at [307, 212] on button "Ok" at bounding box center [304, 211] width 21 height 16
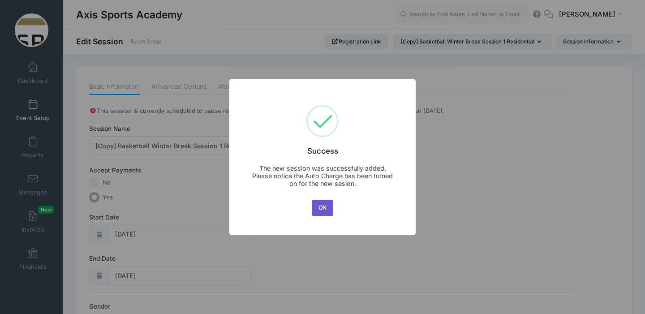
click at [321, 206] on button "OK" at bounding box center [322, 208] width 21 height 16
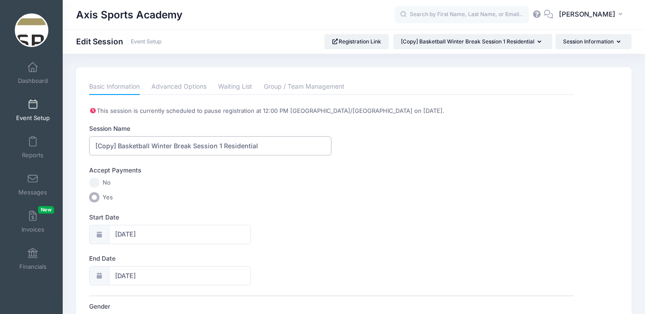
drag, startPoint x: 117, startPoint y: 147, endPoint x: 87, endPoint y: 146, distance: 30.0
drag, startPoint x: 236, startPoint y: 146, endPoint x: 201, endPoint y: 145, distance: 35.0
click at [201, 145] on input "Basketball Winter Break Session 1 Residential" at bounding box center [210, 145] width 242 height 19
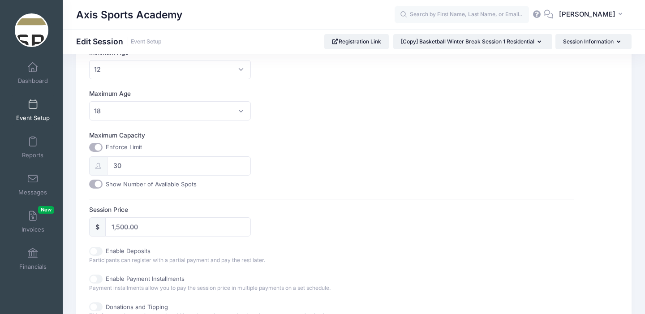
scroll to position [300, 0]
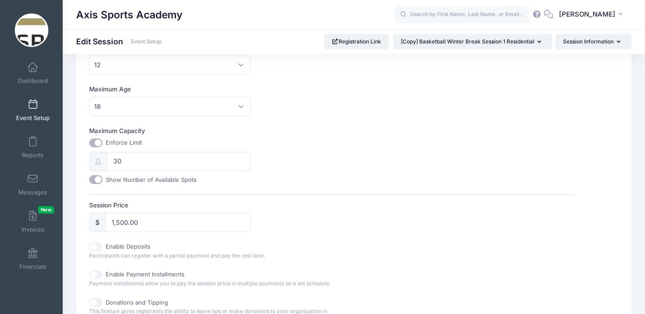
type input "Basketball Winter Break Session 1 Commuter"
click at [128, 223] on input "1,500.00" at bounding box center [177, 222] width 145 height 19
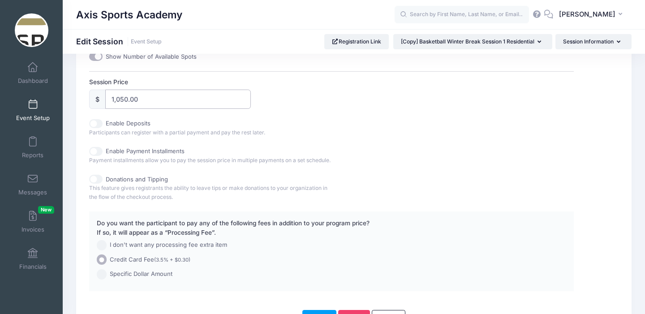
scroll to position [489, 0]
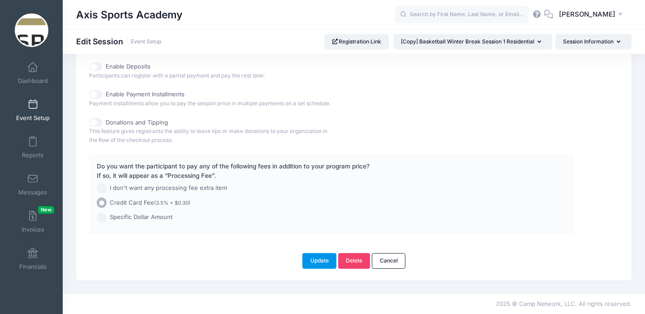
type input "1,050.00"
click at [315, 262] on button "Update" at bounding box center [319, 260] width 34 height 15
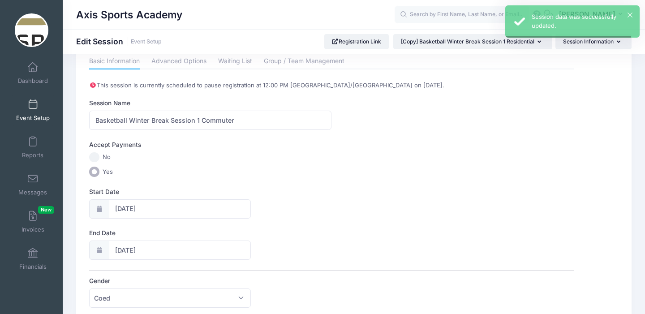
scroll to position [0, 0]
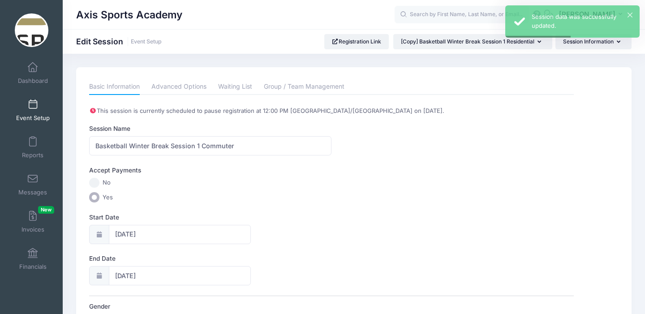
click at [34, 112] on link "Event Setup" at bounding box center [33, 109] width 43 height 31
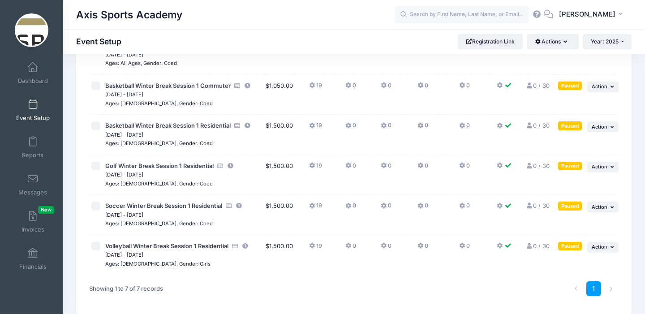
scroll to position [123, 0]
click at [610, 166] on icon "button" at bounding box center [612, 166] width 5 height 5
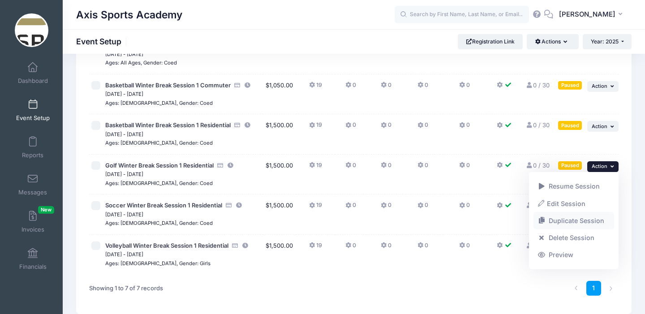
click at [575, 221] on link "Duplicate Session" at bounding box center [573, 220] width 81 height 17
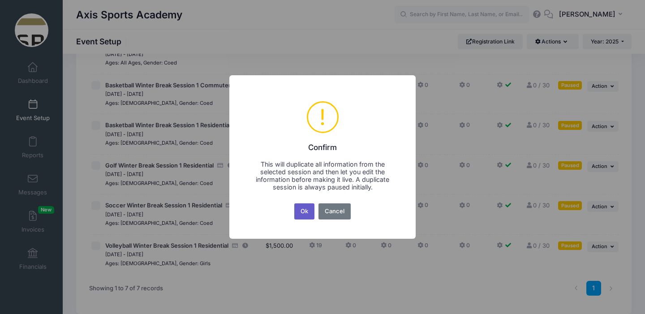
click at [304, 211] on button "Ok" at bounding box center [304, 211] width 21 height 16
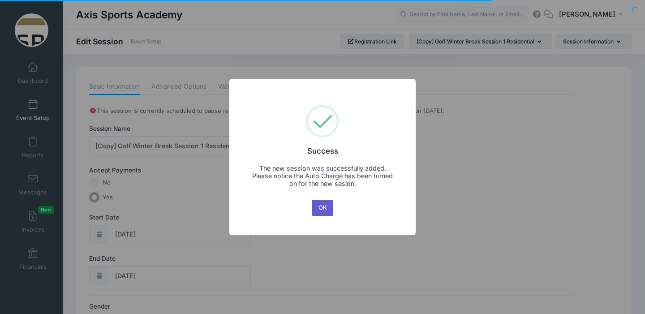
click at [321, 207] on button "OK" at bounding box center [322, 208] width 21 height 16
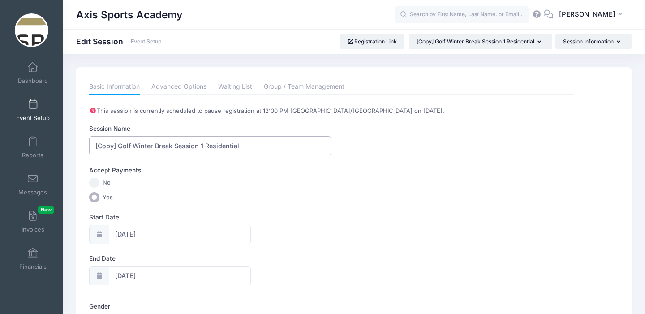
click at [119, 146] on input "[Copy] Golf Winter Break Session 1 Residential" at bounding box center [210, 145] width 242 height 19
drag, startPoint x: 217, startPoint y: 145, endPoint x: 183, endPoint y: 145, distance: 34.5
click at [183, 145] on input "Golf Winter Break Session 1 Residential" at bounding box center [210, 145] width 242 height 19
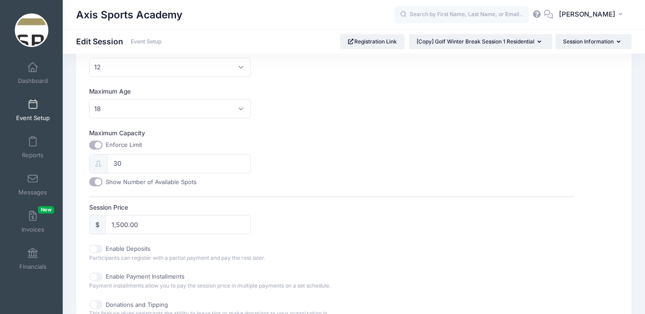
scroll to position [313, 0]
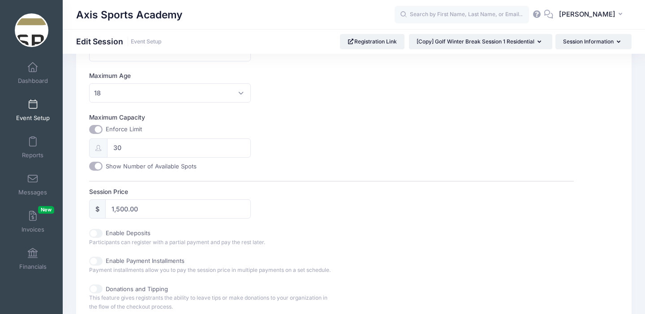
type input "Golf Winter Break Session 1 Commuter"
click at [128, 210] on input "1,500.00" at bounding box center [177, 208] width 145 height 19
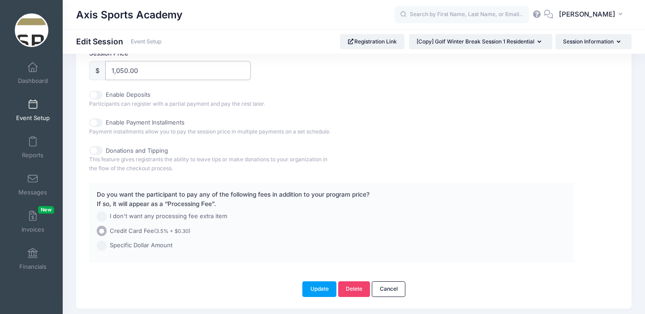
scroll to position [489, 0]
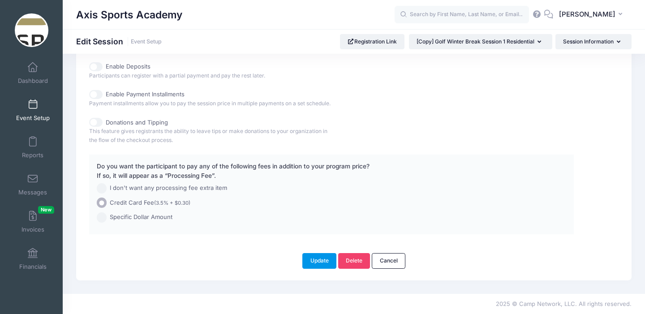
type input "1,050.00"
click at [317, 255] on button "Update" at bounding box center [319, 260] width 34 height 15
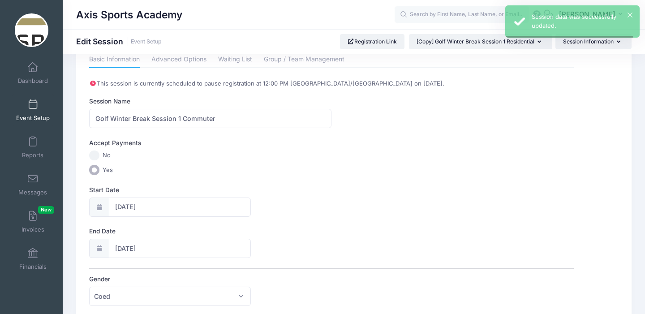
scroll to position [0, 0]
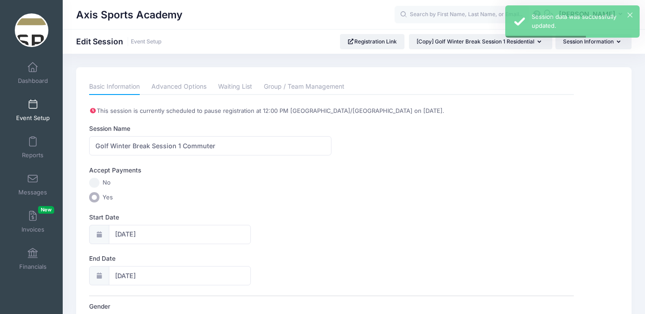
click at [31, 112] on link "Event Setup" at bounding box center [33, 109] width 43 height 31
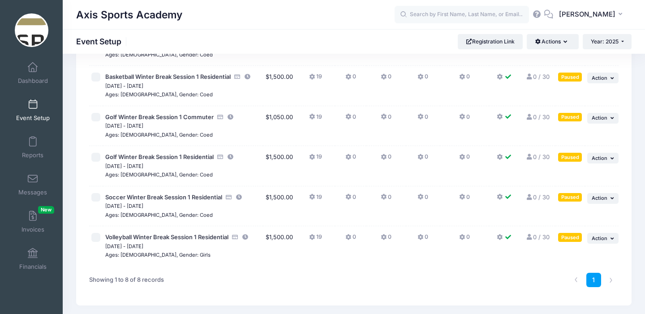
scroll to position [172, 0]
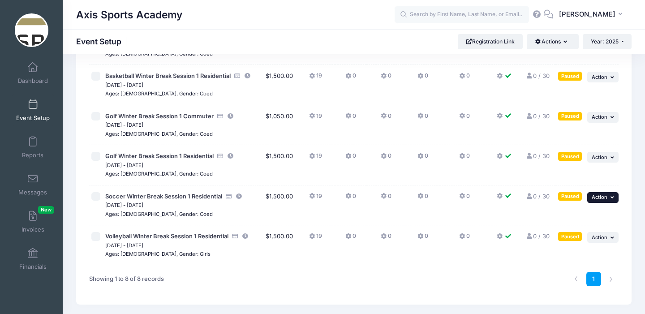
click at [605, 196] on span "Action" at bounding box center [600, 197] width 16 height 6
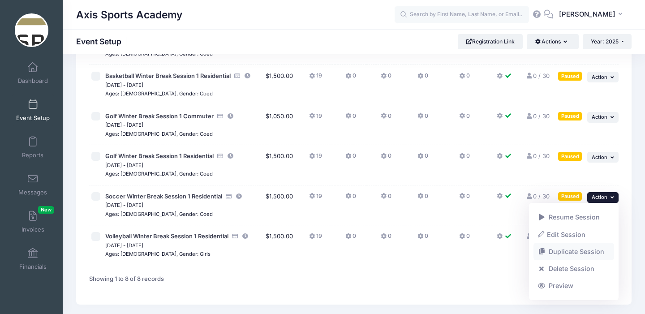
click at [572, 250] on link "Duplicate Session" at bounding box center [573, 251] width 81 height 17
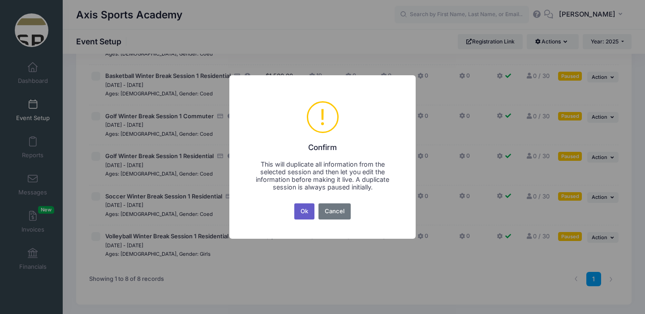
click at [305, 207] on button "Ok" at bounding box center [304, 211] width 21 height 16
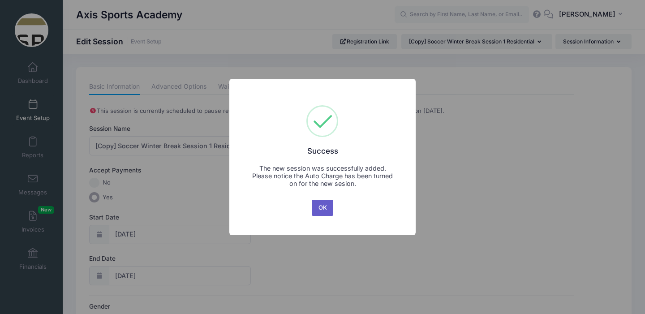
click at [328, 209] on button "OK" at bounding box center [322, 208] width 21 height 16
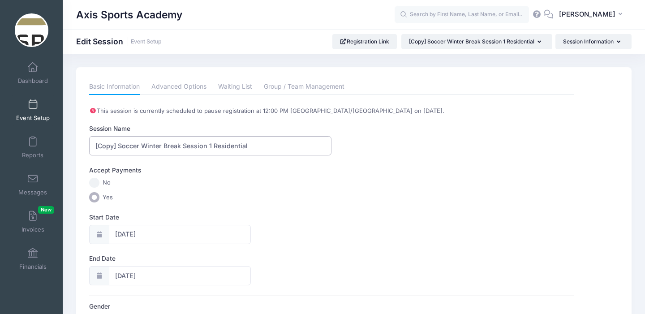
drag, startPoint x: 118, startPoint y: 144, endPoint x: 73, endPoint y: 143, distance: 45.2
drag, startPoint x: 227, startPoint y: 145, endPoint x: 192, endPoint y: 146, distance: 34.9
click at [192, 146] on input "Soccer Winter Break Session 1 Residential" at bounding box center [210, 145] width 242 height 19
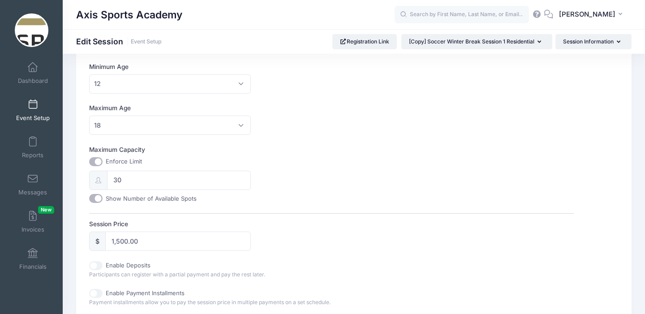
scroll to position [287, 0]
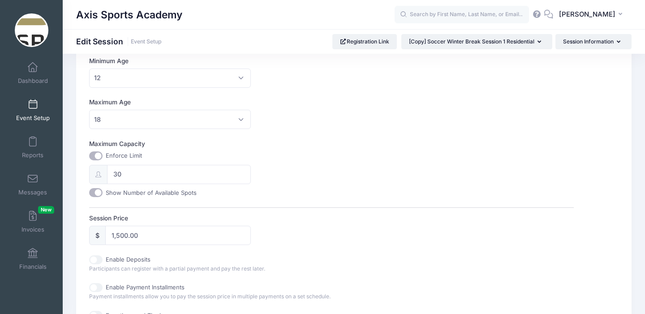
type input "Soccer Winter Break Session 1 Commuter"
click at [128, 236] on input "1,500.00" at bounding box center [177, 235] width 145 height 19
click at [117, 236] on input "1,50.00" at bounding box center [177, 235] width 145 height 19
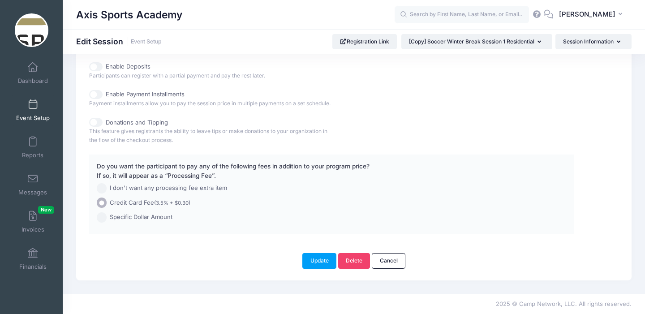
scroll to position [489, 0]
type input "1,050.00"
click at [317, 261] on button "Update" at bounding box center [319, 260] width 34 height 15
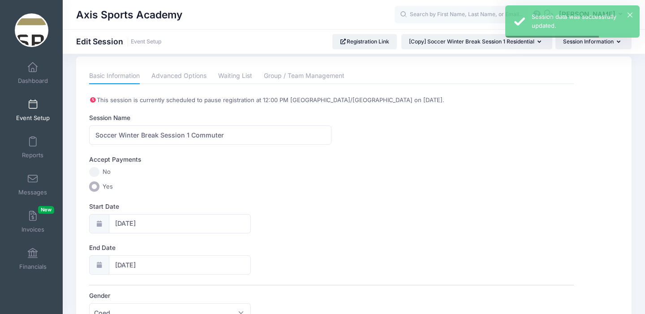
scroll to position [13, 0]
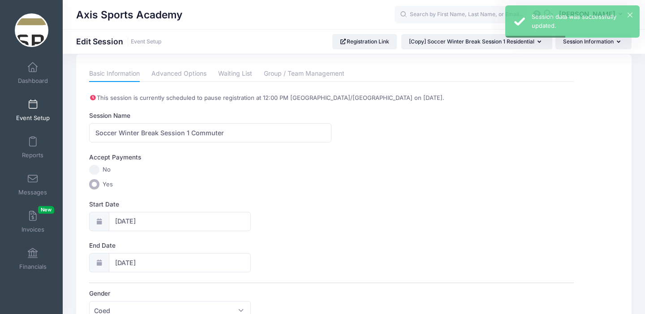
click at [33, 106] on span at bounding box center [33, 105] width 0 height 10
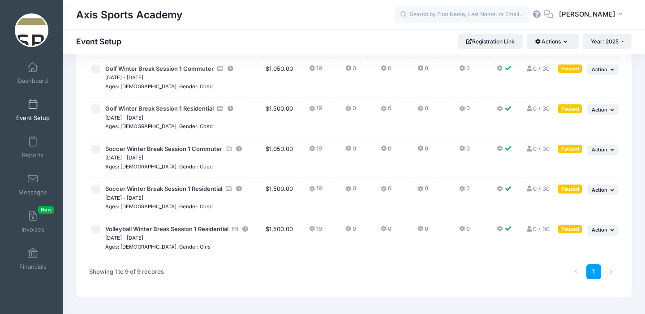
scroll to position [245, 0]
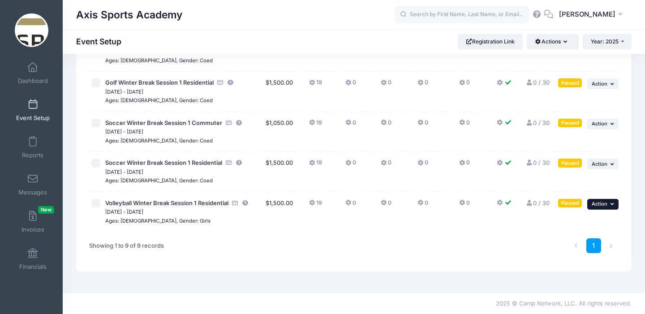
click at [611, 202] on icon "button" at bounding box center [612, 204] width 5 height 5
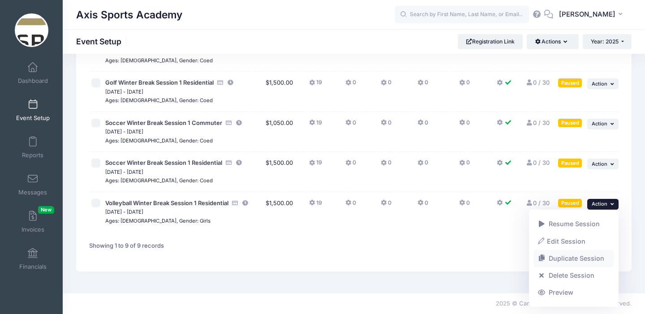
click at [565, 258] on link "Duplicate Session" at bounding box center [573, 258] width 81 height 17
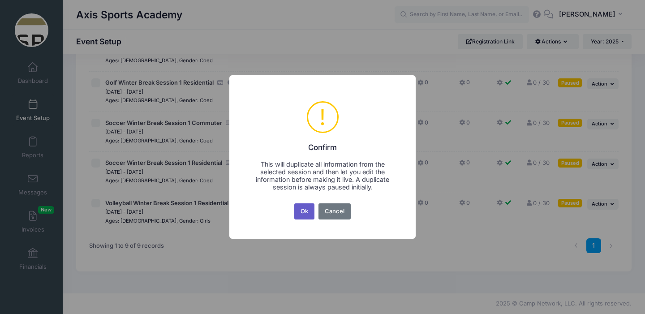
click at [299, 210] on button "Ok" at bounding box center [304, 211] width 21 height 16
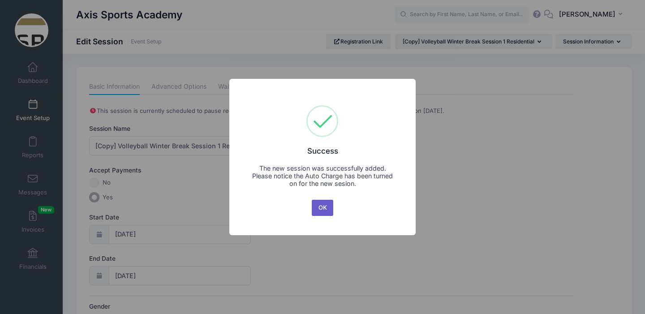
click at [321, 207] on button "OK" at bounding box center [322, 208] width 21 height 16
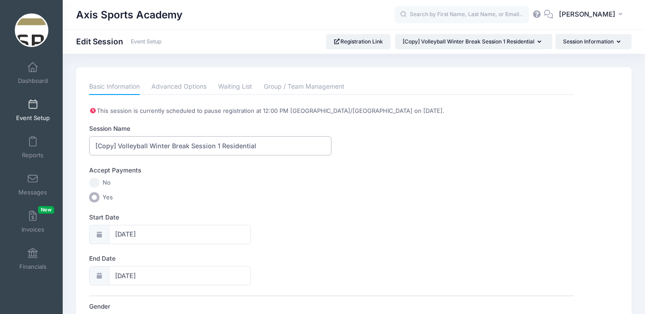
drag, startPoint x: 119, startPoint y: 146, endPoint x: 80, endPoint y: 144, distance: 38.5
drag, startPoint x: 233, startPoint y: 146, endPoint x: 200, endPoint y: 147, distance: 33.6
click at [200, 147] on input "Volleyball Winter Break Session 1 Residential" at bounding box center [210, 145] width 242 height 19
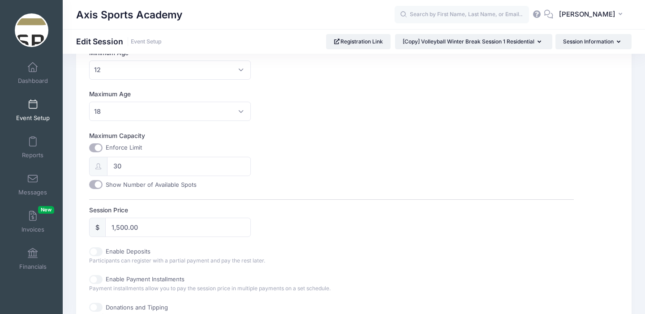
scroll to position [303, 0]
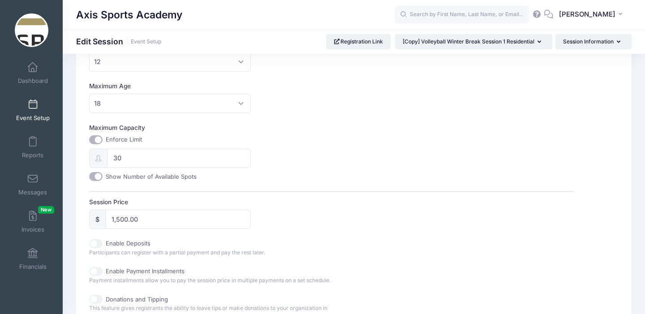
type input "Volleyball Winter Break Session 1 Commuter"
click at [128, 221] on input "1,500.00" at bounding box center [177, 219] width 145 height 19
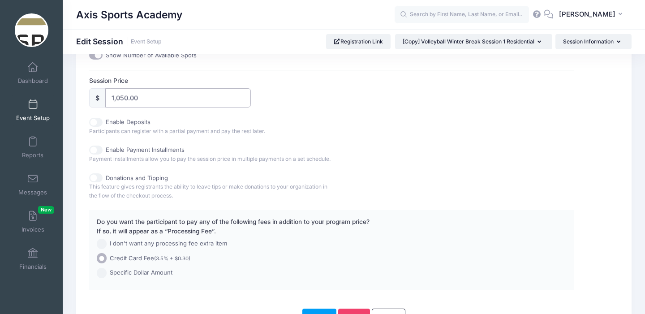
scroll to position [489, 0]
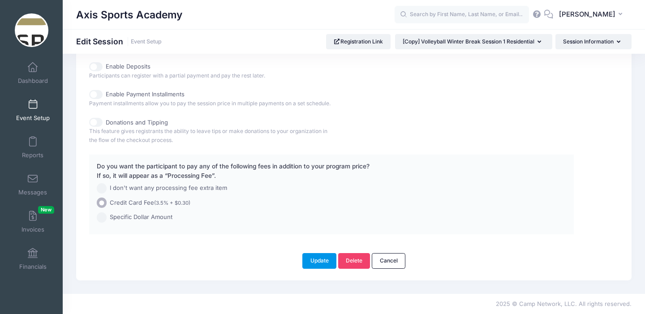
type input "1,050.00"
click at [315, 262] on button "Update" at bounding box center [319, 260] width 34 height 15
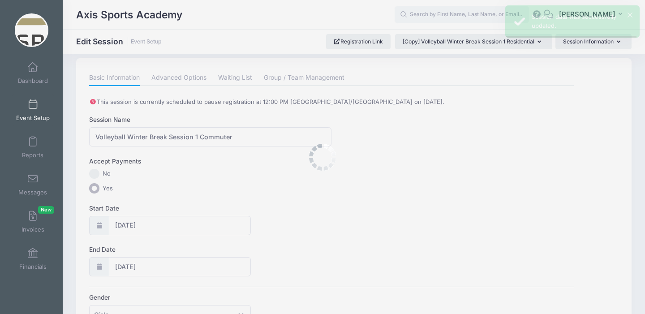
scroll to position [0, 0]
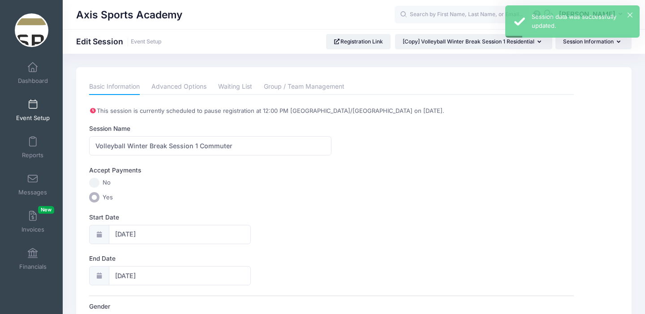
click at [33, 109] on span at bounding box center [33, 105] width 0 height 10
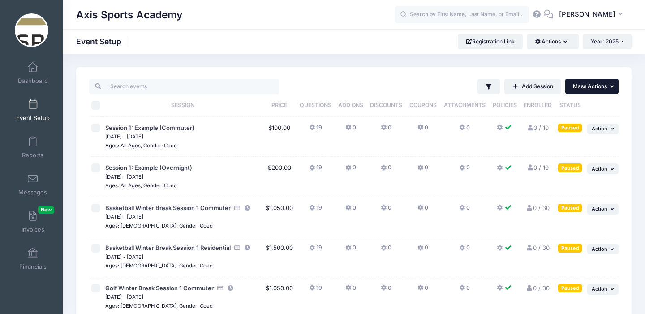
click at [611, 89] on icon "button" at bounding box center [613, 87] width 6 height 6
click at [609, 88] on button "... Mass Actions" at bounding box center [591, 86] width 53 height 15
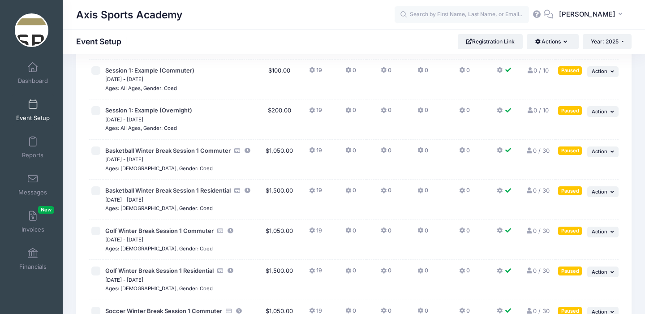
scroll to position [58, 0]
click at [127, 149] on span "Basketball Winter Break Session 1 Commuter" at bounding box center [167, 149] width 125 height 7
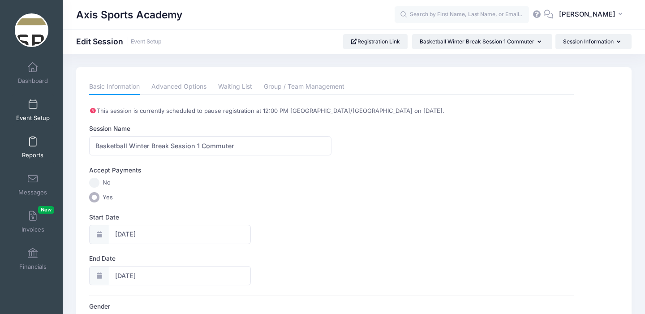
click at [33, 140] on span at bounding box center [33, 142] width 0 height 10
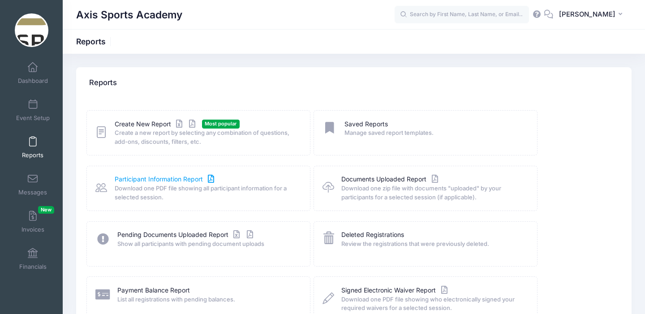
click at [153, 177] on link "Participant Information Report" at bounding box center [166, 179] width 102 height 9
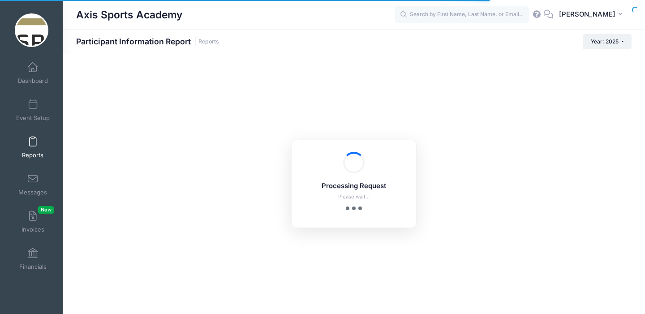
checkbox input "true"
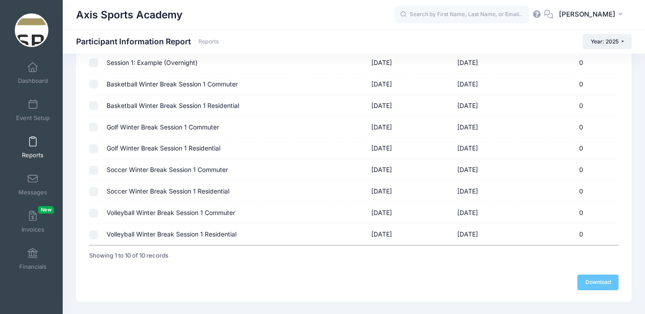
scroll to position [137, 0]
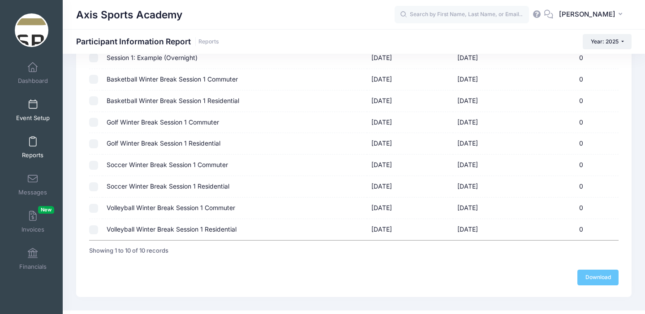
click at [33, 108] on span at bounding box center [33, 105] width 0 height 10
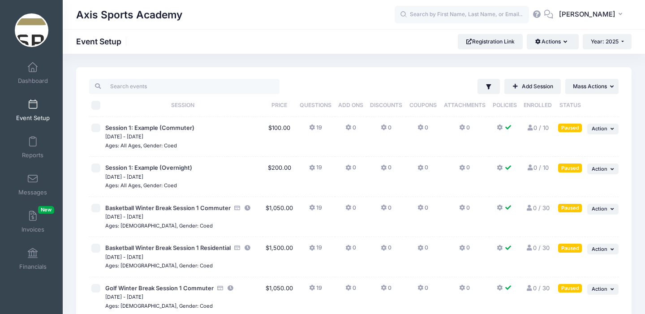
click at [95, 210] on input "checkbox" at bounding box center [95, 208] width 9 height 9
checkbox input "true"
click at [96, 245] on input "checkbox" at bounding box center [95, 248] width 9 height 9
checkbox input "true"
click at [95, 288] on input "checkbox" at bounding box center [95, 288] width 9 height 9
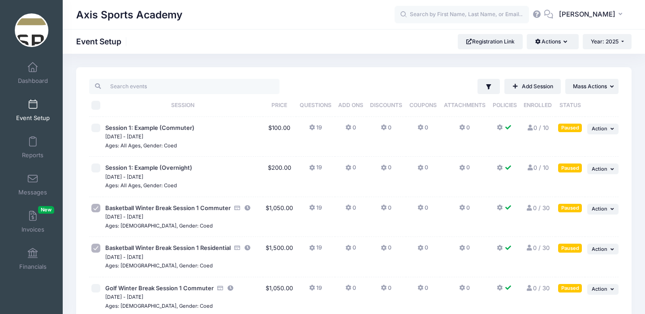
checkbox input "true"
click at [611, 90] on button "... Mass Actions" at bounding box center [591, 86] width 53 height 15
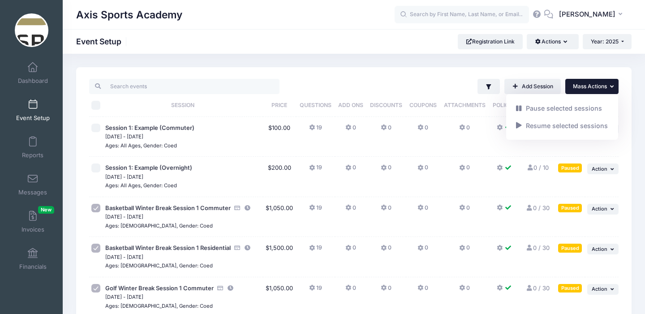
click at [611, 90] on button "... Mass Actions" at bounding box center [591, 86] width 53 height 15
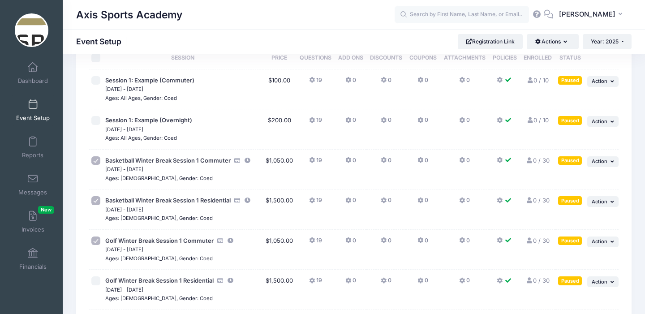
scroll to position [50, 0]
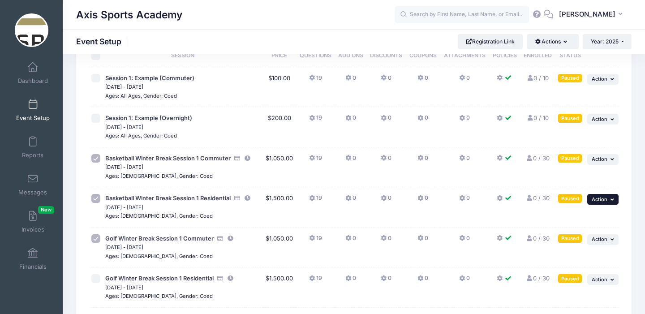
click at [610, 196] on button "... Action" at bounding box center [602, 199] width 31 height 11
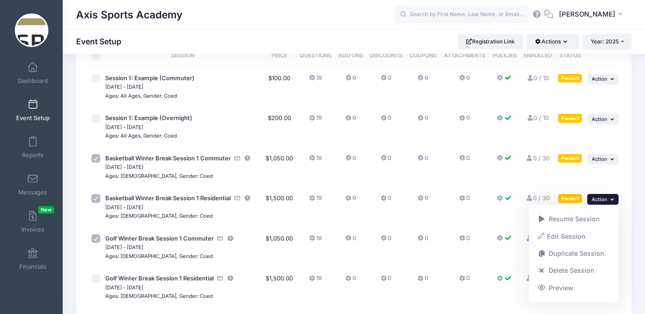
click at [610, 196] on button "... Action" at bounding box center [602, 199] width 31 height 11
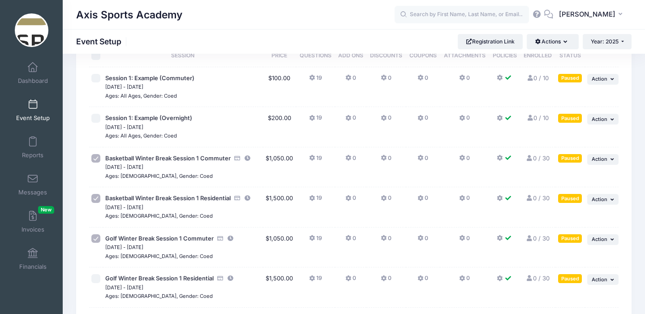
click at [96, 161] on input "checkbox" at bounding box center [95, 158] width 9 height 9
checkbox input "false"
click at [96, 201] on input "checkbox" at bounding box center [95, 198] width 9 height 9
checkbox input "false"
click at [95, 239] on input "checkbox" at bounding box center [95, 238] width 9 height 9
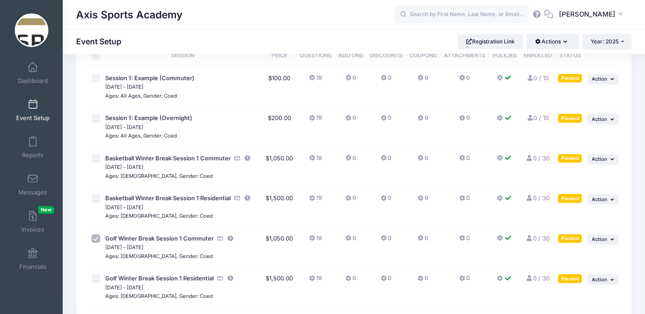
checkbox input "false"
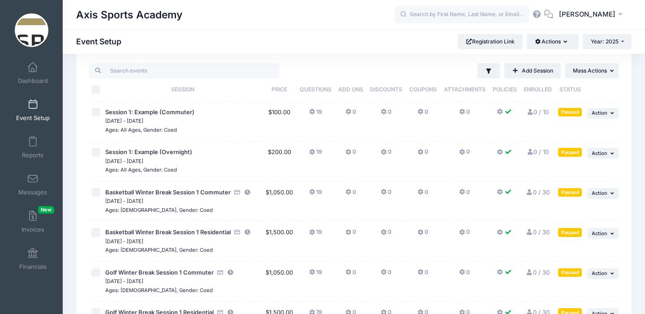
scroll to position [0, 0]
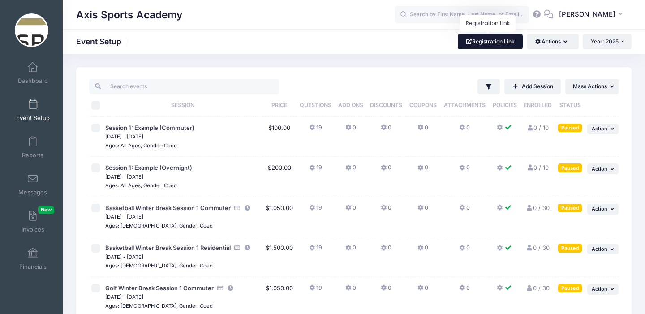
click at [483, 43] on link "Registration Link" at bounding box center [490, 41] width 65 height 15
click at [379, 44] on div "Axis Sports Academy Event Setup Registration Link Actions Manage Registration L…" at bounding box center [354, 41] width 582 height 15
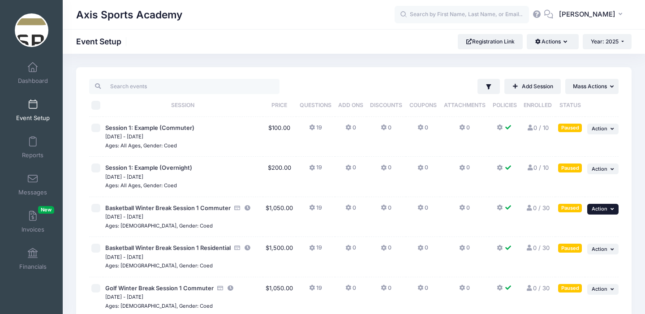
click at [613, 210] on icon "button" at bounding box center [612, 208] width 5 height 5
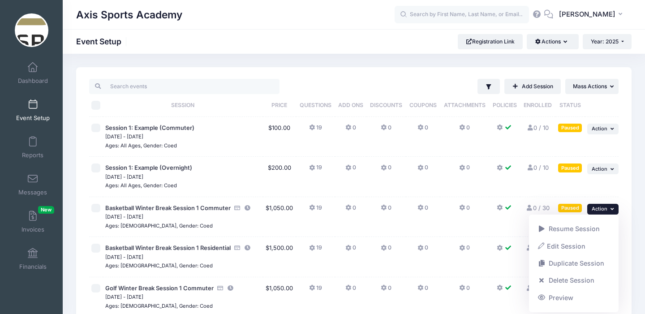
click at [613, 210] on icon "button" at bounding box center [612, 208] width 5 height 5
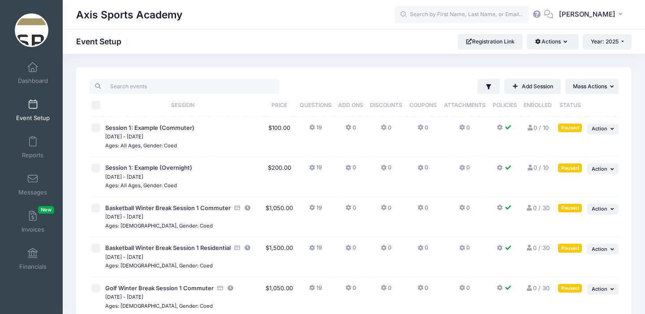
click at [98, 210] on input "checkbox" at bounding box center [95, 208] width 9 height 9
click at [96, 209] on input "checkbox" at bounding box center [95, 208] width 9 height 9
checkbox input "false"
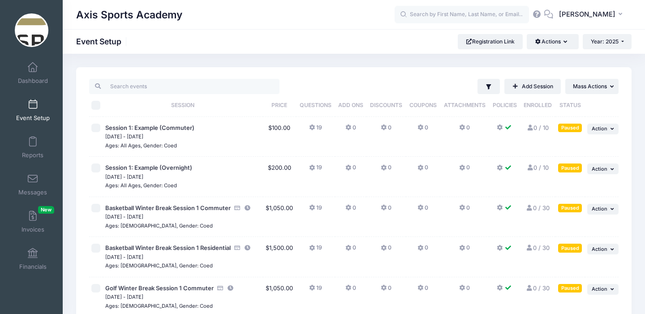
click at [94, 247] on input "checkbox" at bounding box center [95, 248] width 9 height 9
checkbox input "false"
click at [565, 42] on icon "button" at bounding box center [566, 42] width 7 height 0
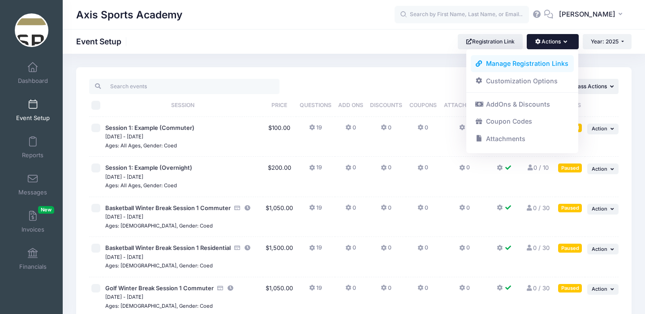
click at [520, 64] on link "Manage Registration Links" at bounding box center [522, 63] width 103 height 17
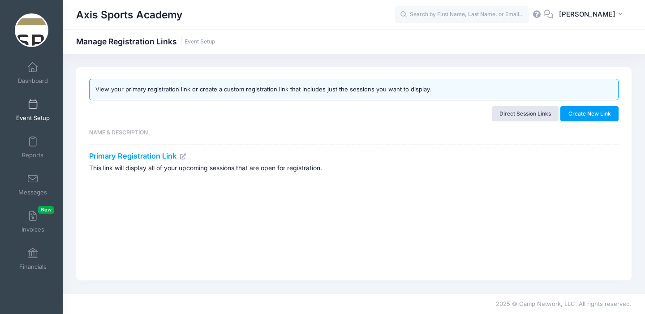
click at [32, 112] on link "Event Setup" at bounding box center [33, 109] width 43 height 31
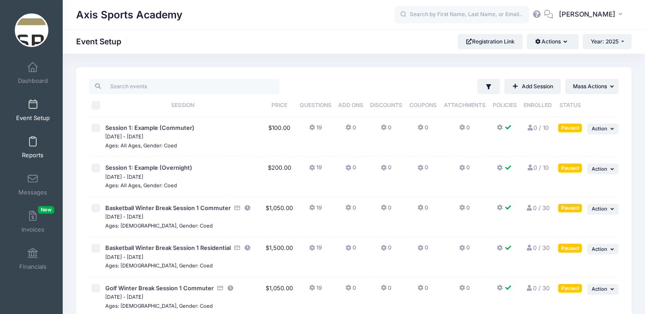
click at [30, 147] on link "Reports" at bounding box center [33, 147] width 43 height 31
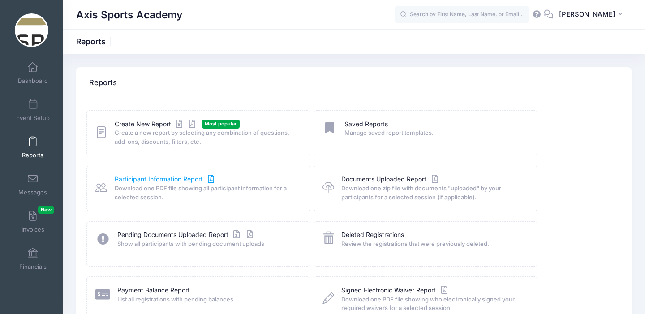
click at [157, 180] on link "Participant Information Report" at bounding box center [166, 179] width 102 height 9
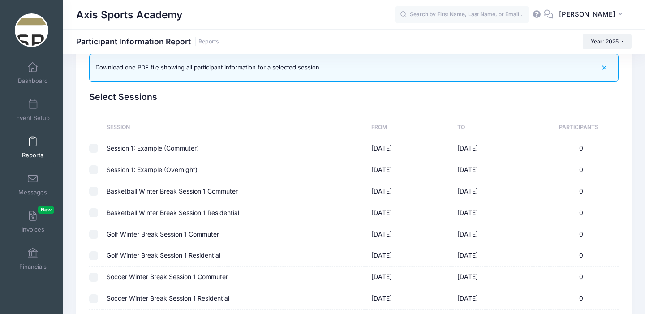
scroll to position [35, 0]
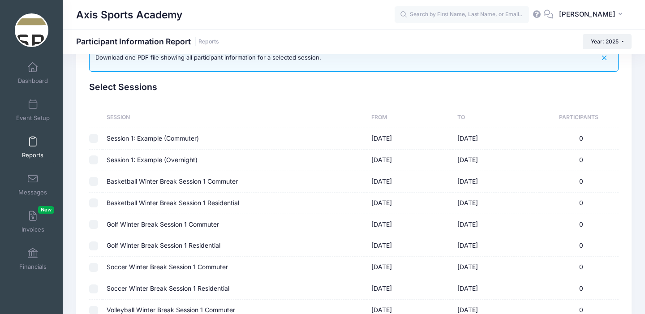
click at [140, 180] on td "Basketball Winter Break Session 1 Commuter" at bounding box center [235, 181] width 265 height 21
checkbox input "false"
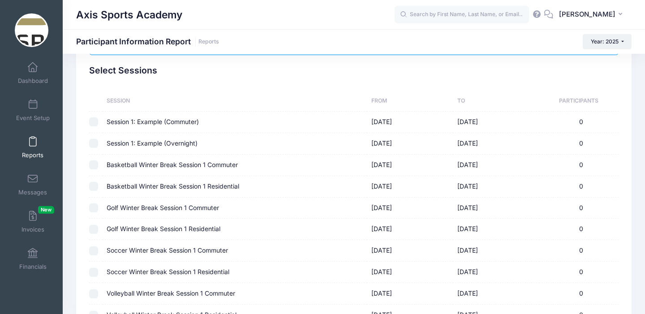
scroll to position [30, 0]
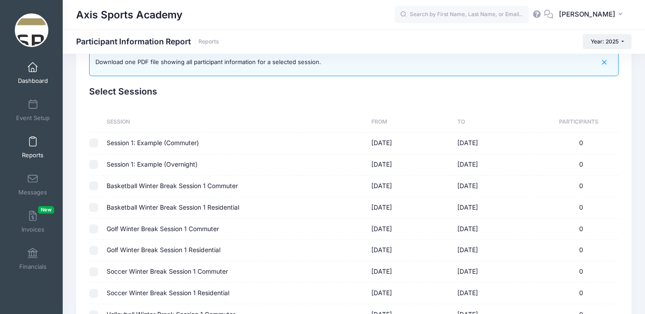
click at [35, 76] on link "Dashboard" at bounding box center [33, 72] width 43 height 31
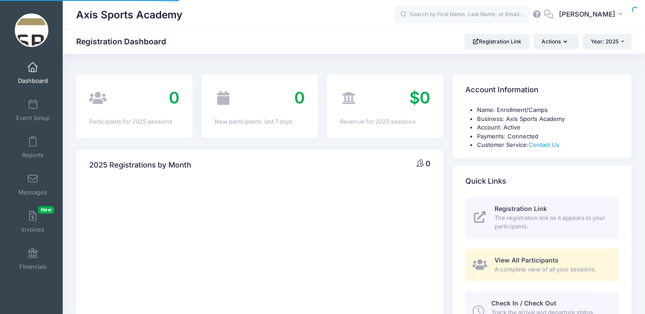
select select
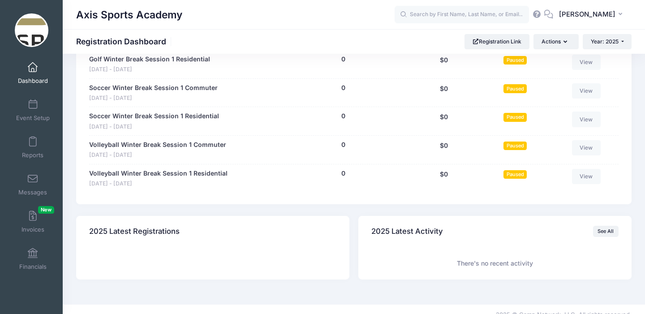
scroll to position [626, 0]
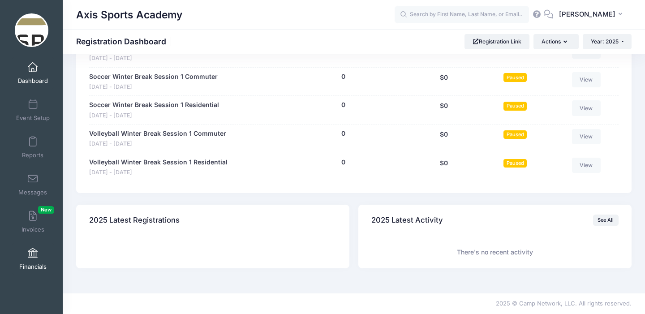
click at [27, 261] on link "Financials" at bounding box center [33, 258] width 43 height 31
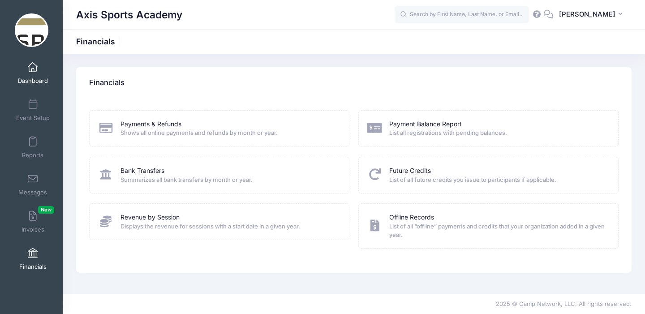
click at [35, 73] on link "Dashboard" at bounding box center [33, 72] width 43 height 31
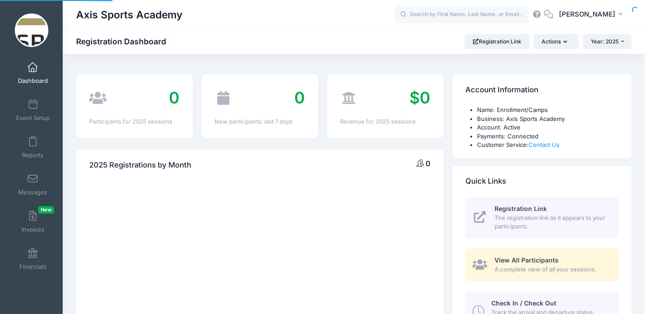
select select
click at [33, 176] on span at bounding box center [33, 179] width 0 height 10
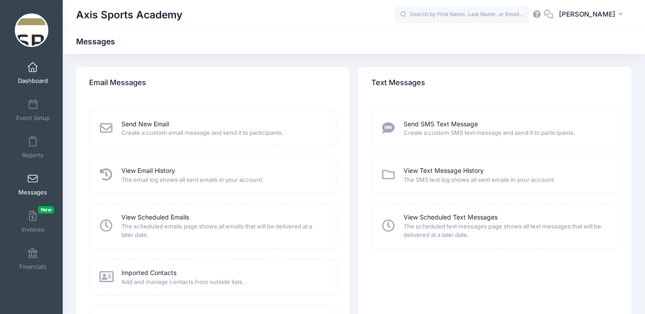
click at [31, 78] on span "Dashboard" at bounding box center [33, 81] width 30 height 8
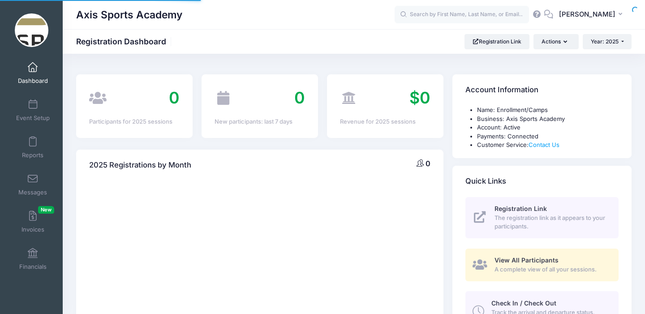
select select
click at [31, 112] on link "Event Setup" at bounding box center [33, 109] width 43 height 31
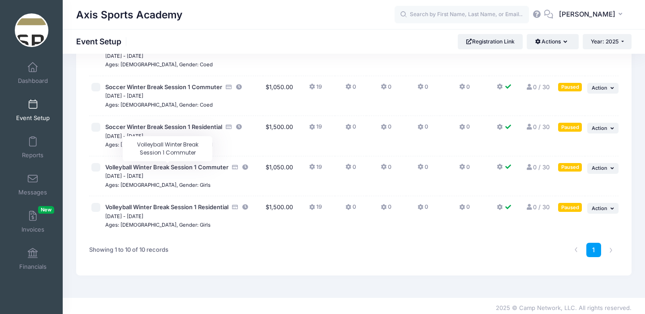
scroll to position [282, 0]
click at [97, 208] on input "checkbox" at bounding box center [95, 206] width 9 height 9
checkbox input "true"
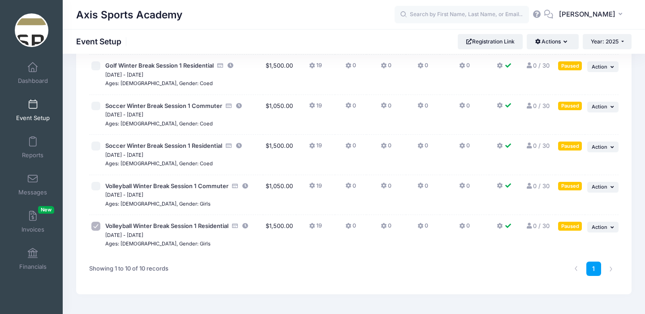
scroll to position [256, 0]
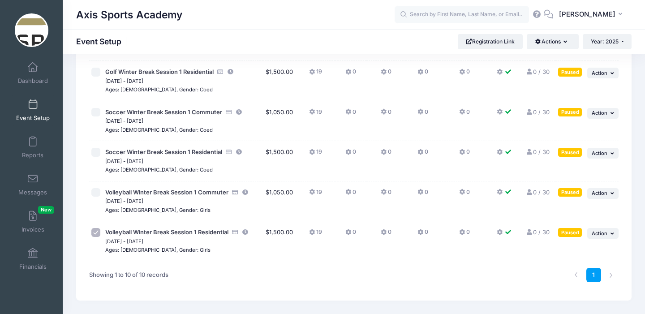
click at [96, 193] on input "checkbox" at bounding box center [95, 192] width 9 height 9
checkbox input "true"
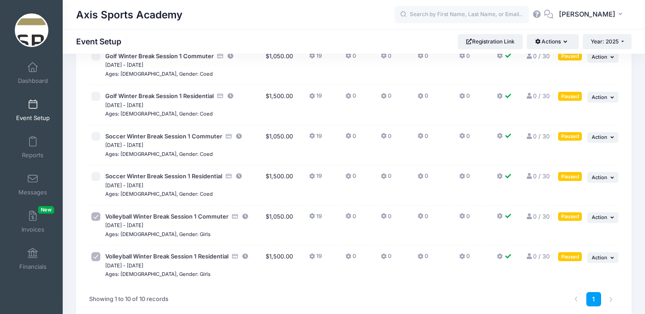
scroll to position [217, 0]
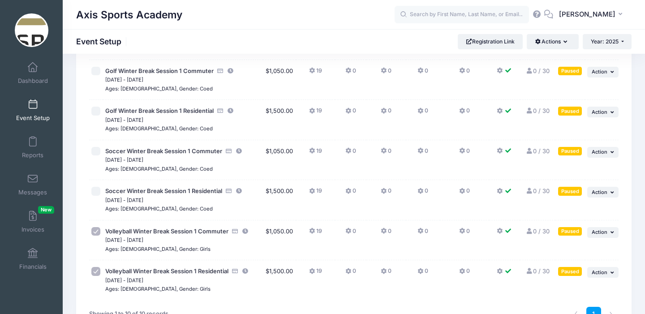
click at [96, 192] on input "checkbox" at bounding box center [95, 191] width 9 height 9
checkbox input "true"
click at [94, 150] on input "checkbox" at bounding box center [95, 151] width 9 height 9
checkbox input "true"
click at [97, 112] on input "checkbox" at bounding box center [95, 111] width 9 height 9
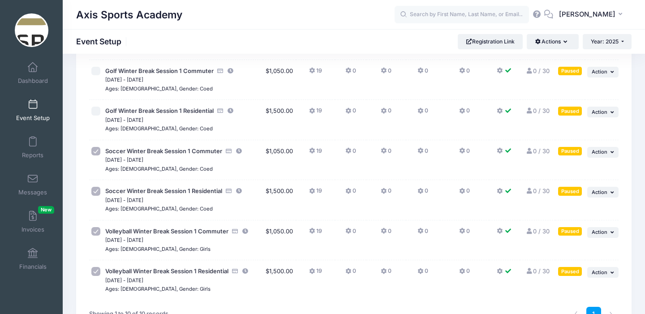
checkbox input "true"
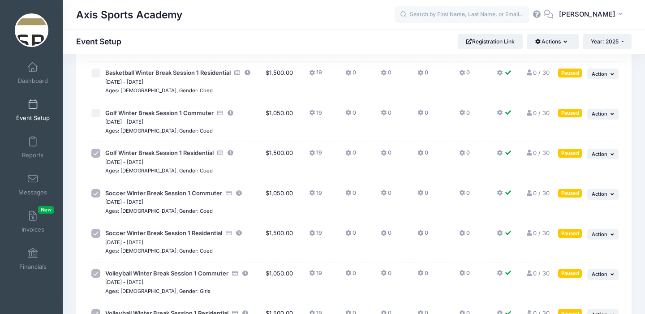
scroll to position [165, 0]
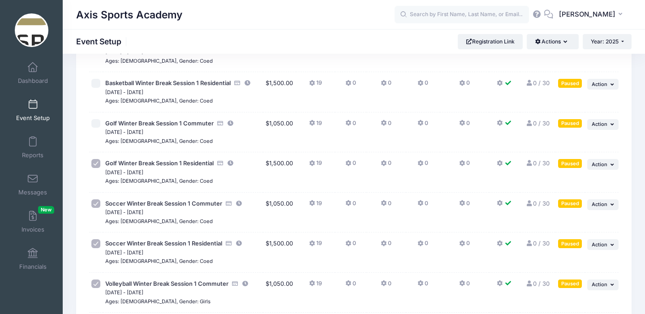
click at [96, 125] on input "checkbox" at bounding box center [95, 123] width 9 height 9
checkbox input "true"
click at [94, 83] on input "checkbox" at bounding box center [95, 83] width 9 height 9
checkbox input "true"
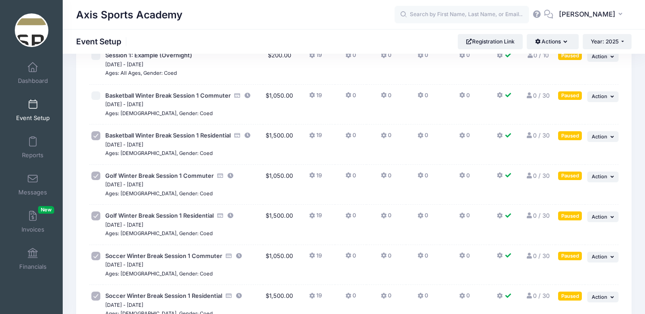
click at [95, 96] on input "checkbox" at bounding box center [95, 95] width 9 height 9
checkbox input "true"
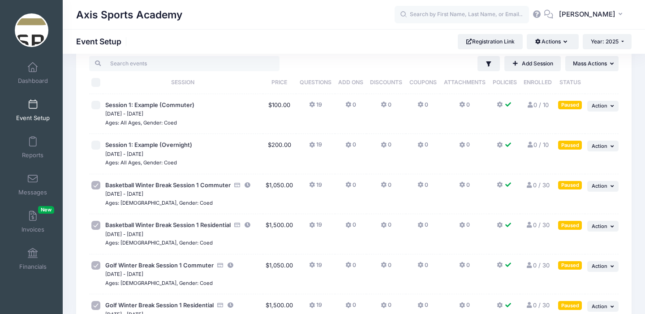
scroll to position [18, 0]
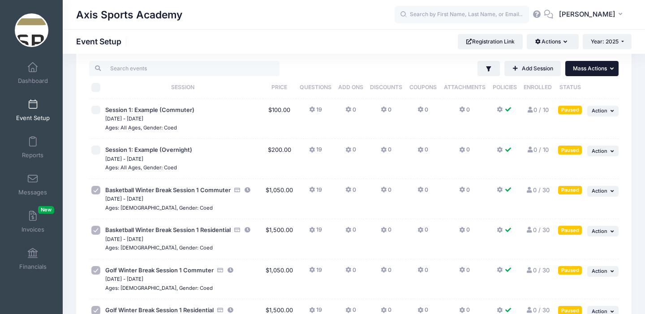
click at [613, 69] on icon "button" at bounding box center [613, 69] width 6 height 6
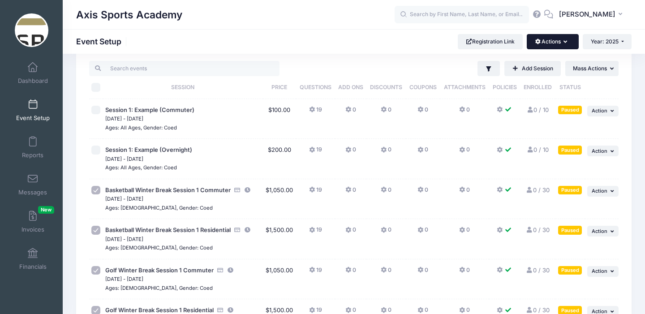
click at [566, 42] on icon "button" at bounding box center [566, 42] width 7 height 0
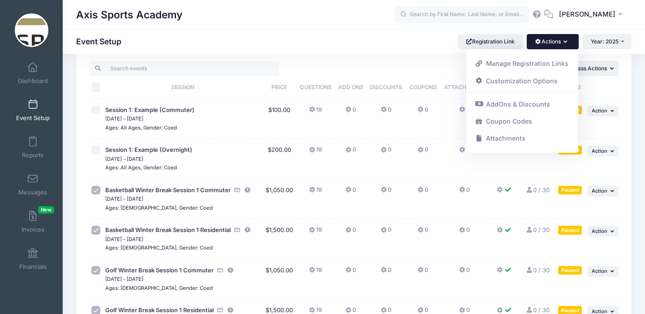
click at [566, 42] on icon "button" at bounding box center [566, 42] width 7 height 0
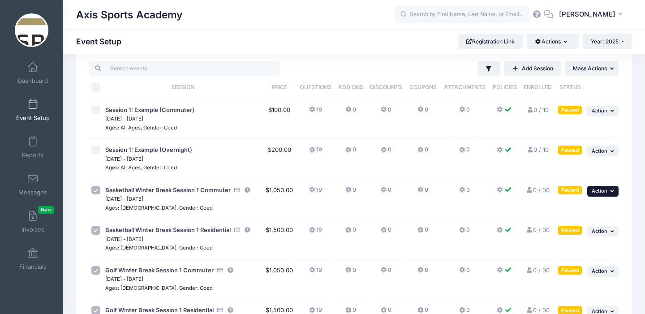
click at [612, 190] on icon "button" at bounding box center [612, 191] width 5 height 5
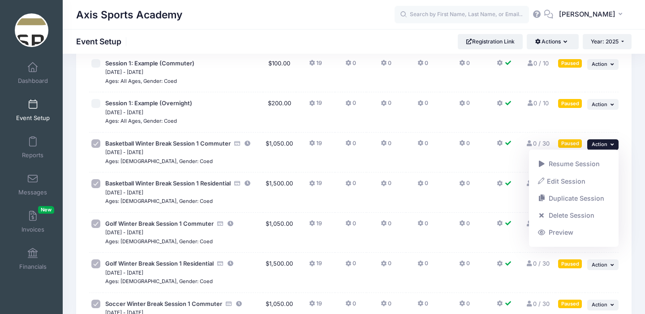
scroll to position [65, 0]
click at [575, 198] on link "Duplicate Session" at bounding box center [573, 198] width 81 height 17
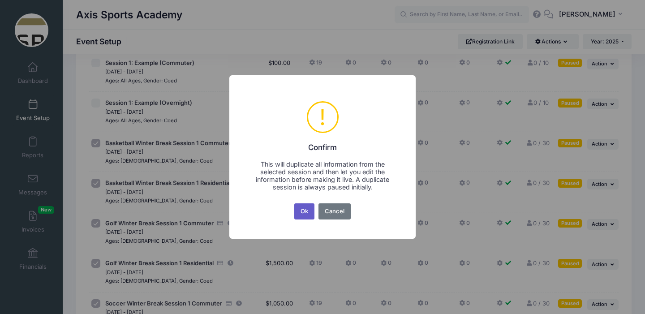
click at [307, 209] on button "Ok" at bounding box center [304, 211] width 21 height 16
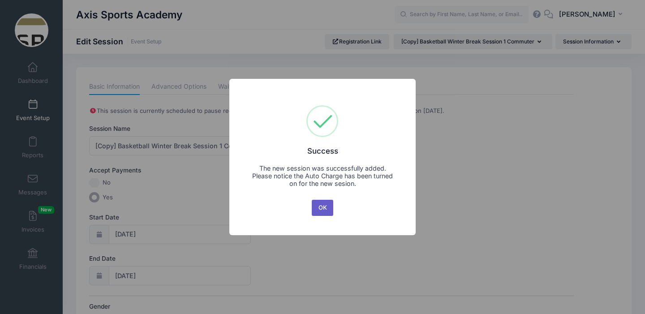
click at [320, 210] on button "OK" at bounding box center [322, 208] width 21 height 16
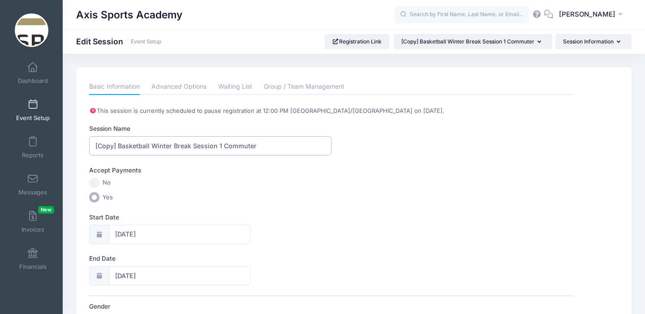
click at [119, 147] on input "[Copy] Basketball Winter Break Session 1 Commuter" at bounding box center [210, 145] width 242 height 19
click at [199, 147] on input "Basketball Winter Break Session 1 Commuter" at bounding box center [210, 145] width 242 height 19
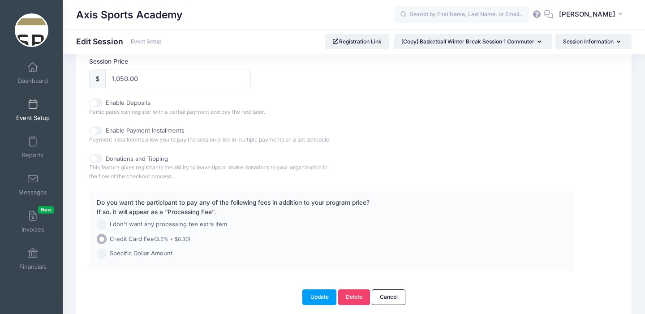
scroll to position [489, 0]
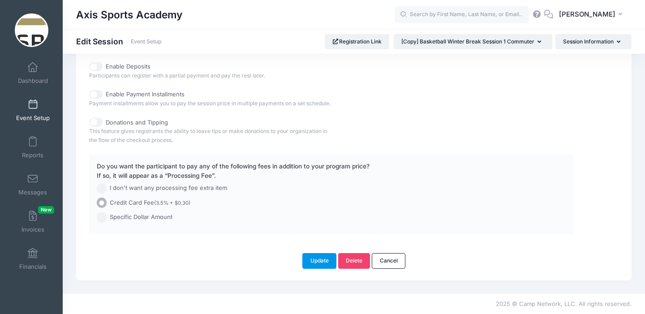
type input "Basketball Winter Break Session 2 Commuter"
click at [319, 263] on button "Update" at bounding box center [319, 260] width 34 height 15
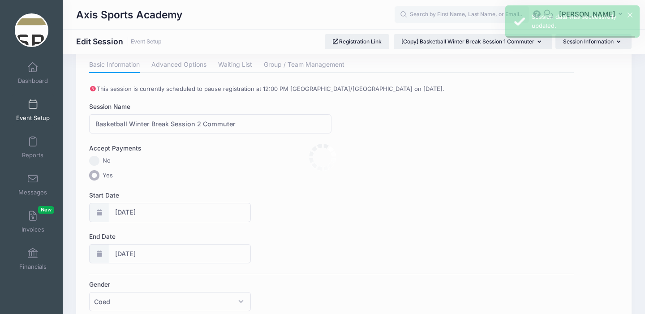
scroll to position [0, 0]
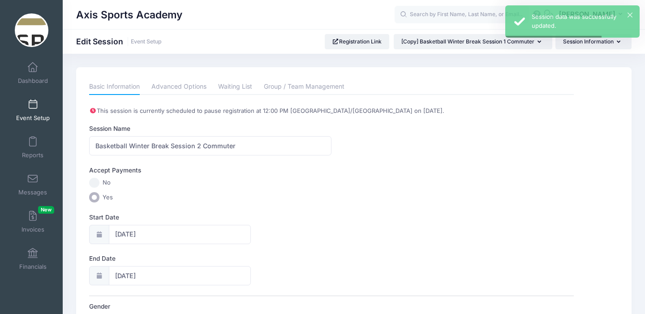
click at [33, 106] on span at bounding box center [33, 105] width 0 height 10
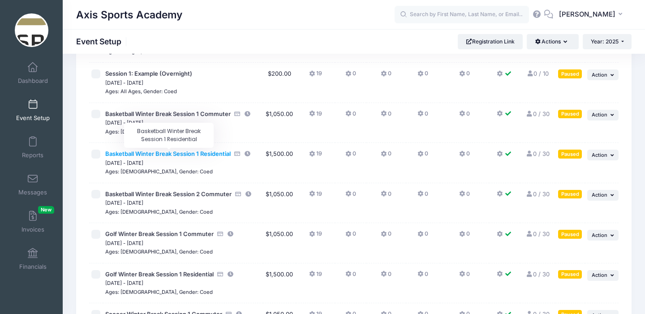
scroll to position [97, 0]
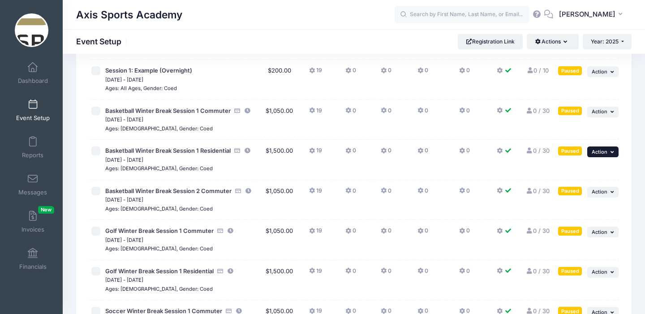
click at [613, 150] on icon "button" at bounding box center [612, 152] width 5 height 5
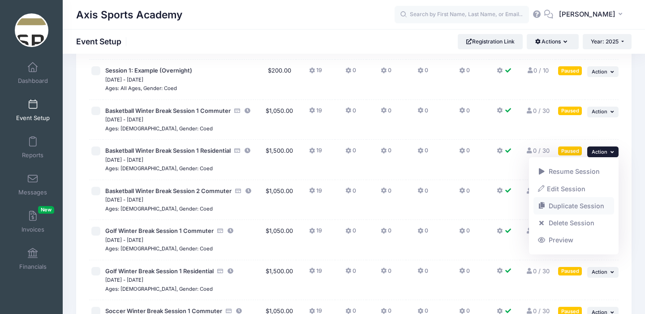
click at [568, 205] on link "Duplicate Session" at bounding box center [573, 206] width 81 height 17
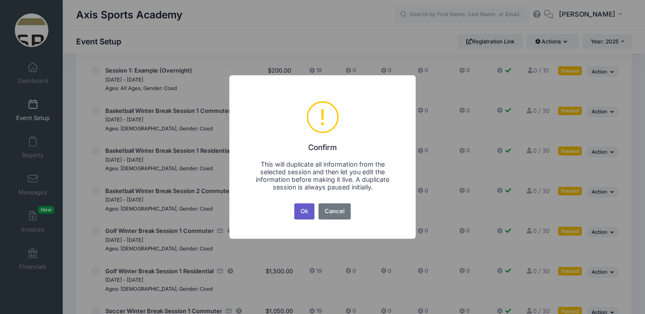
click at [303, 208] on button "Ok" at bounding box center [304, 211] width 21 height 16
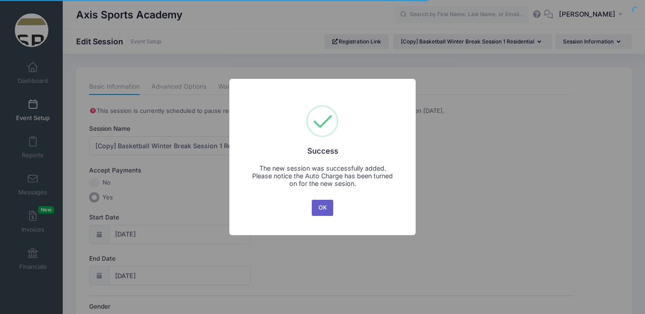
click at [326, 207] on button "OK" at bounding box center [322, 208] width 21 height 16
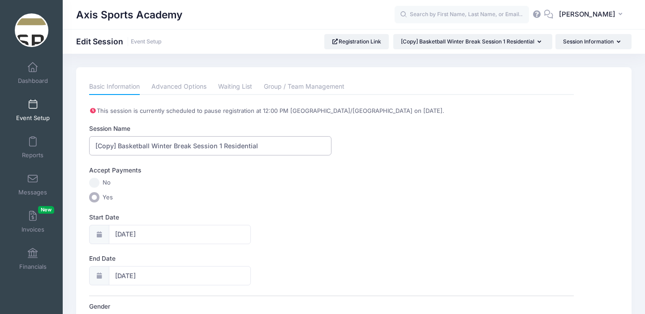
click at [220, 146] on input "[Copy] Basketball Winter Break Session 1 Residential" at bounding box center [210, 145] width 242 height 19
click at [118, 147] on input "[Copy] Basketball Winter Break Session 2 Residential" at bounding box center [210, 145] width 242 height 19
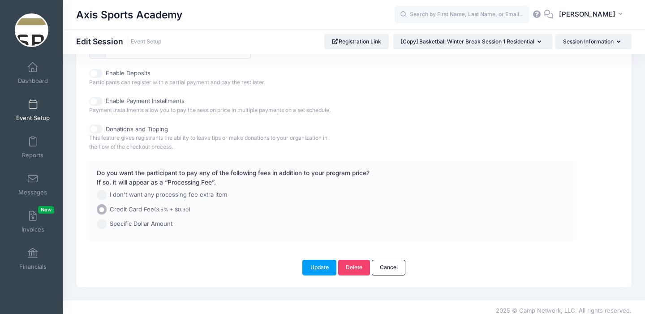
scroll to position [489, 0]
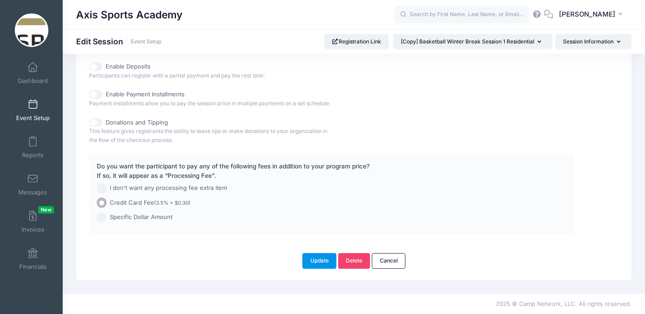
type input "Basketball Winter Break Session 2 Residential"
click at [315, 261] on button "Update" at bounding box center [319, 260] width 34 height 15
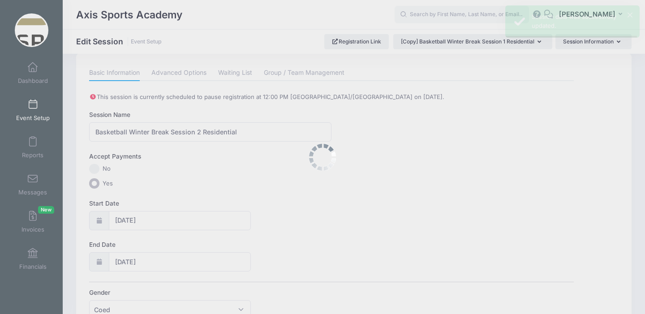
scroll to position [0, 0]
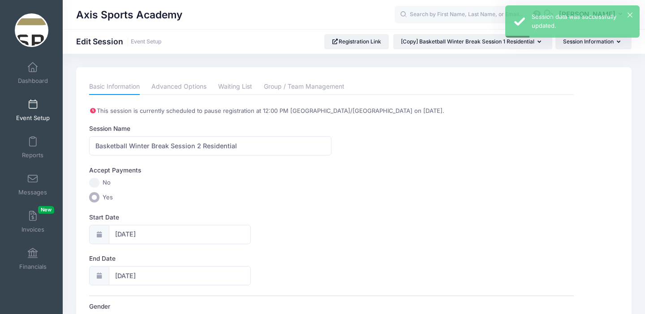
click at [32, 110] on link "Event Setup" at bounding box center [33, 109] width 43 height 31
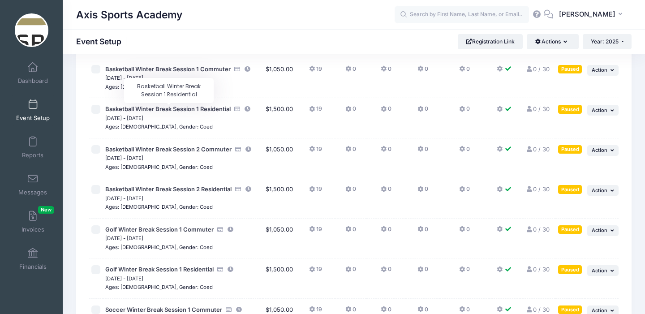
scroll to position [140, 0]
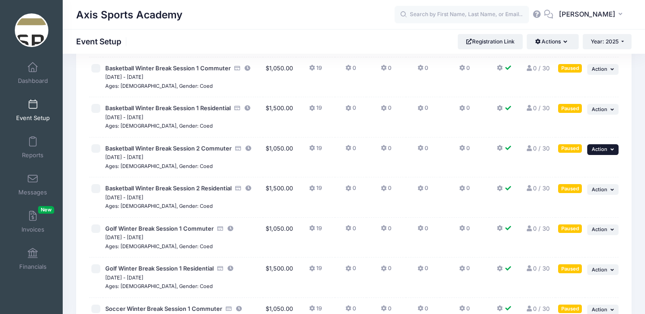
click at [607, 148] on span "Action" at bounding box center [600, 149] width 16 height 6
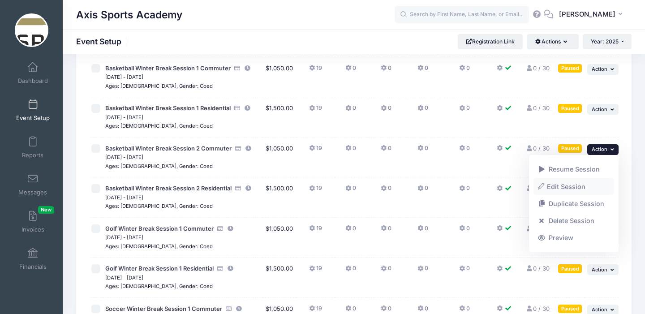
click at [568, 185] on link "Edit Session" at bounding box center [573, 186] width 81 height 17
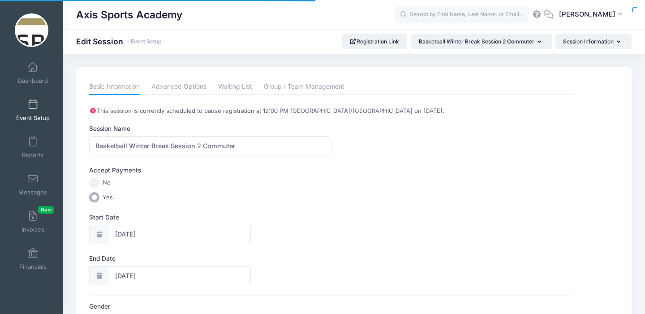
select select "11"
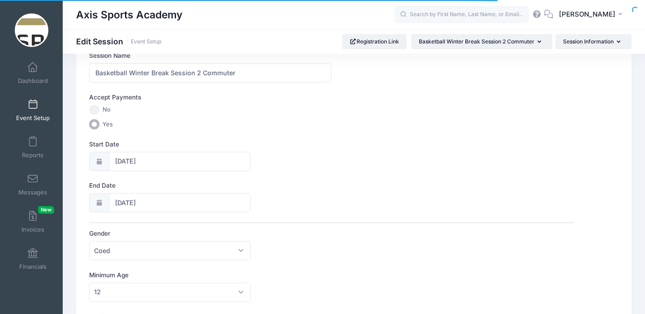
scroll to position [83, 0]
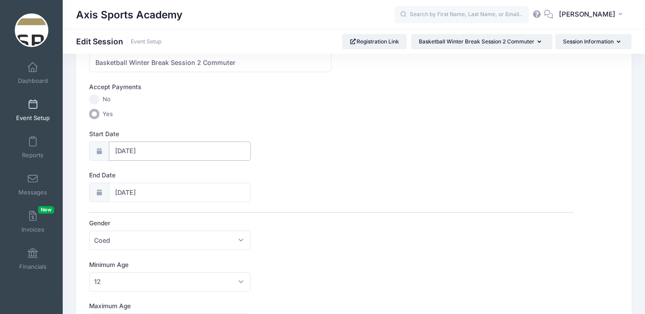
click at [157, 151] on input "12/21/2025" at bounding box center [180, 151] width 142 height 19
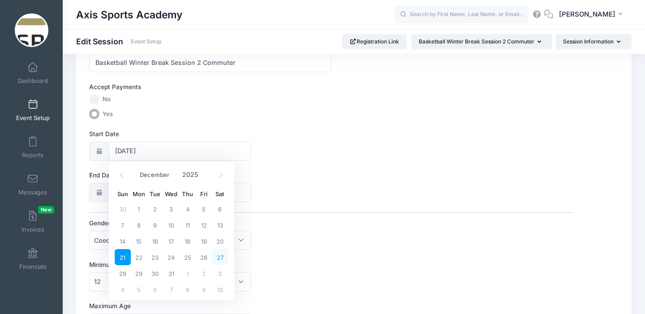
click at [221, 258] on span "27" at bounding box center [220, 257] width 16 height 16
type input "12/27/2025"
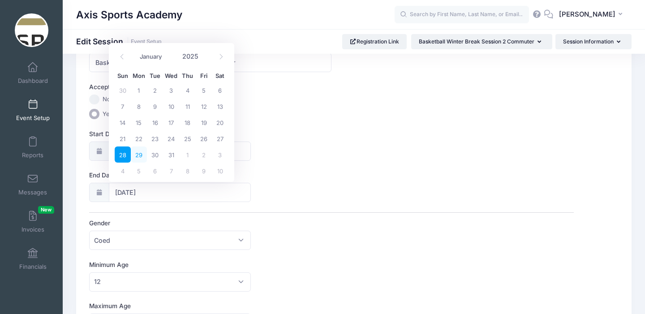
click at [139, 154] on span "29" at bounding box center [139, 154] width 16 height 16
type input "12/29/2025"
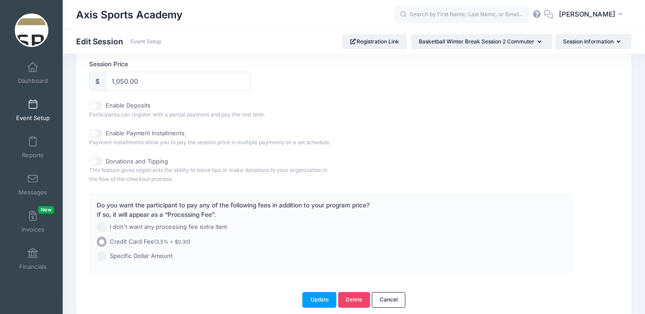
scroll to position [489, 0]
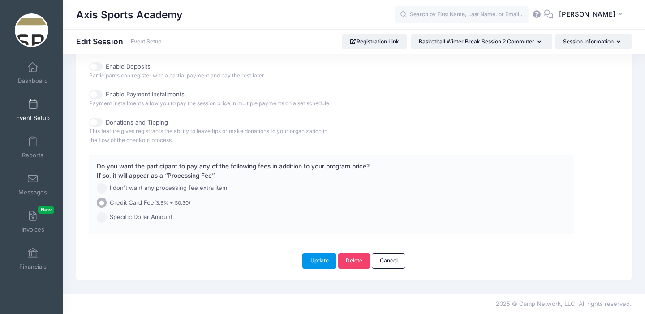
click at [314, 260] on button "Update" at bounding box center [319, 260] width 34 height 15
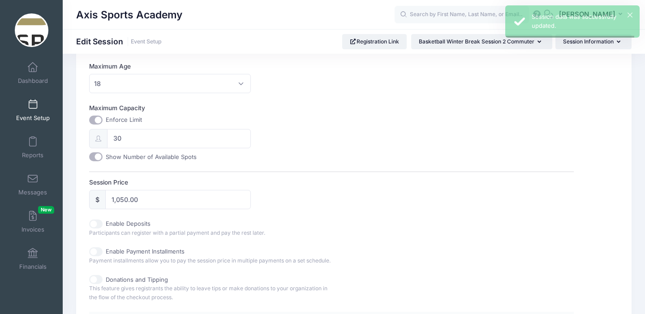
scroll to position [0, 0]
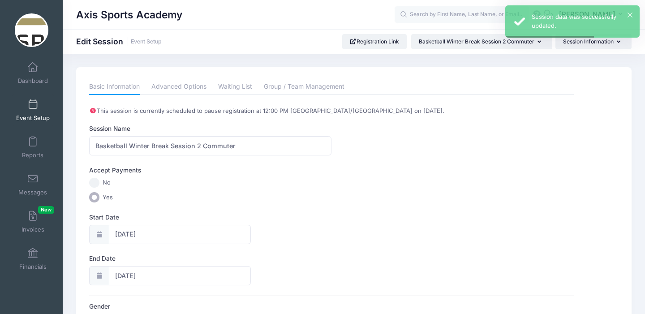
click at [33, 106] on span at bounding box center [33, 105] width 0 height 10
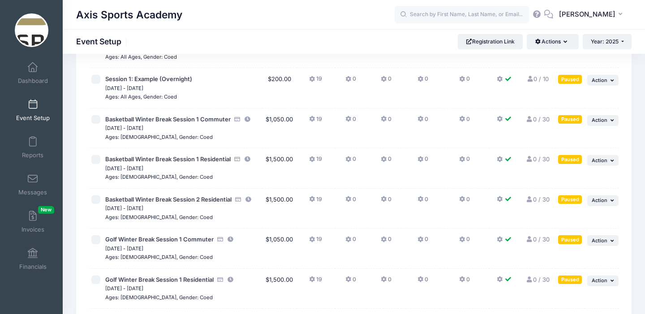
scroll to position [89, 0]
click at [614, 199] on icon "button" at bounding box center [612, 200] width 5 height 5
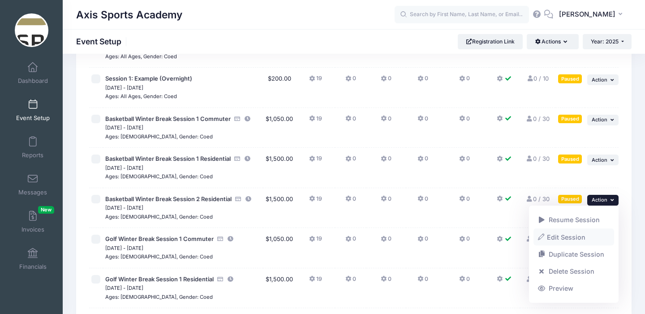
click at [567, 236] on link "Edit Session" at bounding box center [573, 236] width 81 height 17
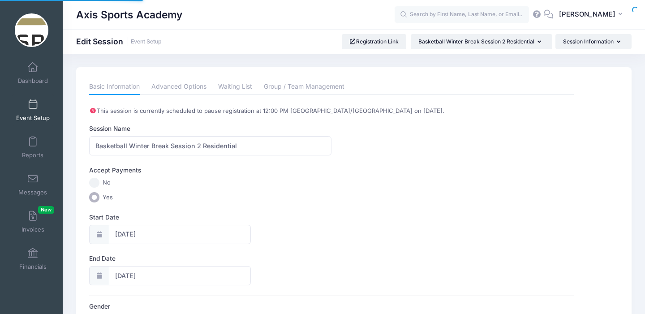
select select "11"
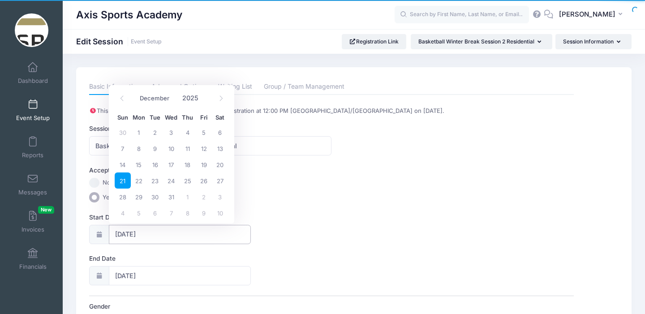
click at [154, 231] on input "12/21/2025" at bounding box center [180, 234] width 142 height 19
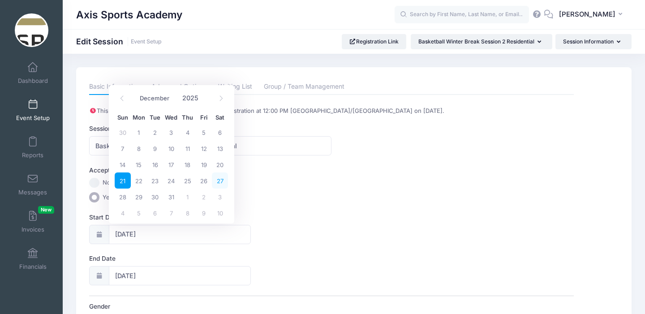
click at [217, 178] on span "27" at bounding box center [220, 180] width 16 height 16
type input "12/27/2025"
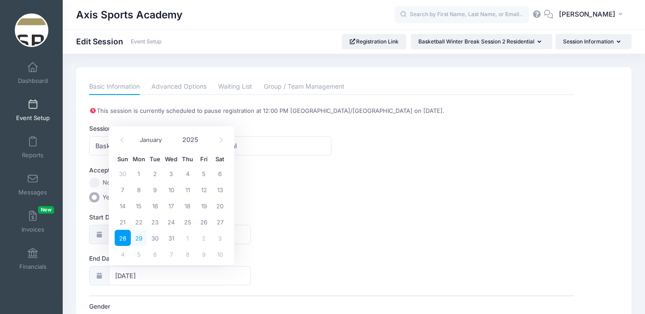
click at [141, 240] on span "29" at bounding box center [139, 238] width 16 height 16
type input "12/29/2025"
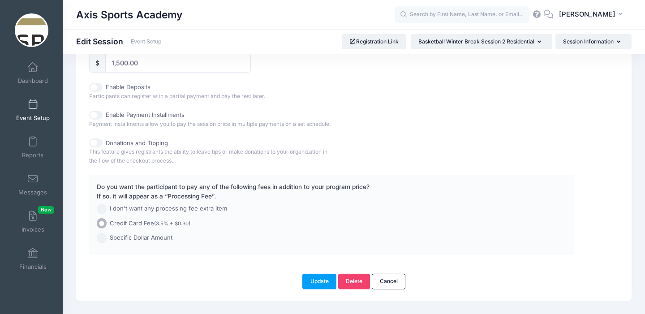
scroll to position [489, 0]
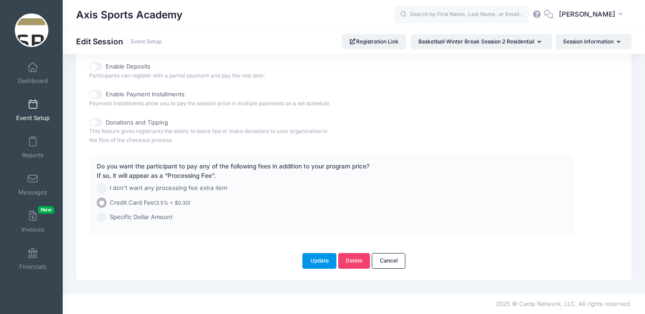
click at [316, 262] on button "Update" at bounding box center [319, 260] width 34 height 15
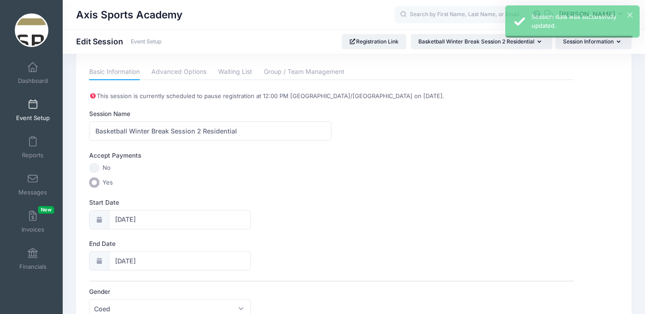
scroll to position [0, 0]
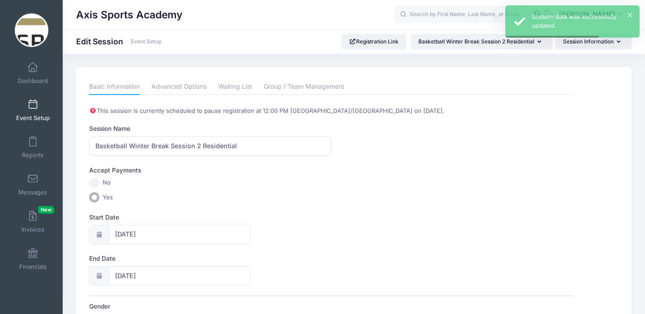
click at [33, 106] on span at bounding box center [33, 105] width 0 height 10
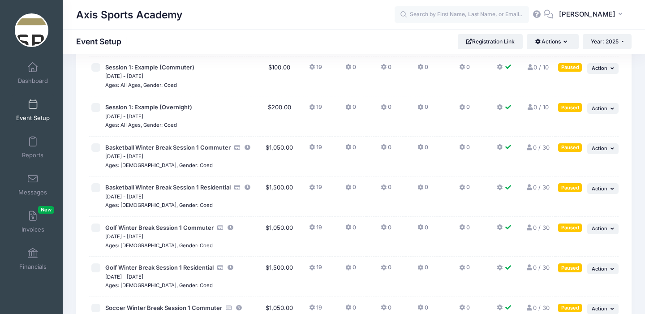
scroll to position [61, 0]
